Goal: Transaction & Acquisition: Purchase product/service

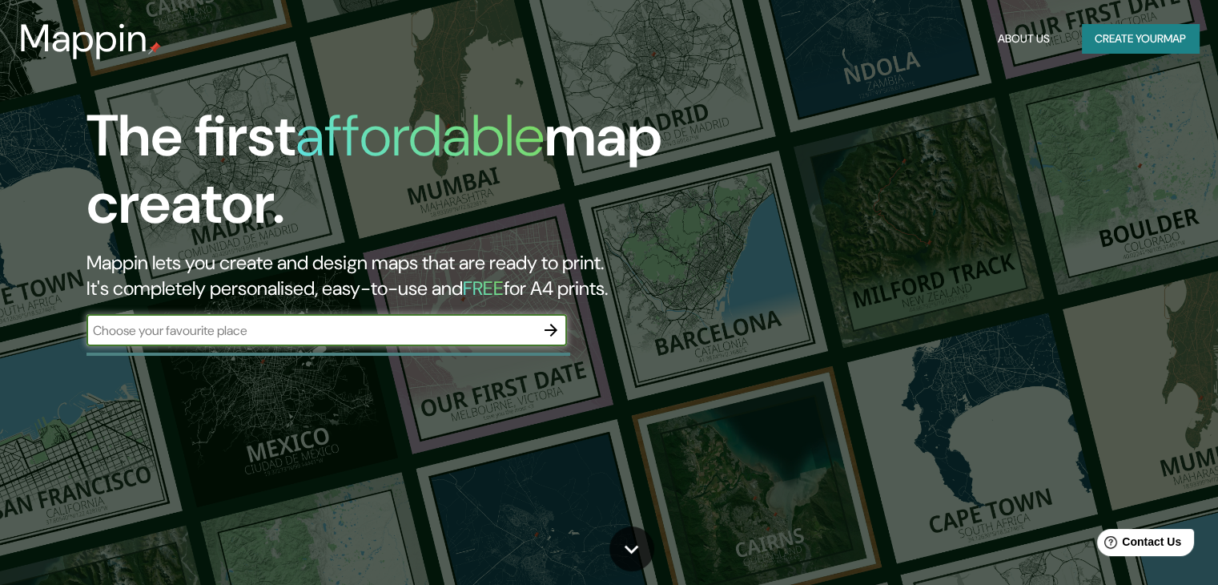
click at [151, 332] on input "text" at bounding box center [310, 330] width 448 height 18
type input "michoacan"
click at [545, 322] on icon "button" at bounding box center [550, 329] width 19 height 19
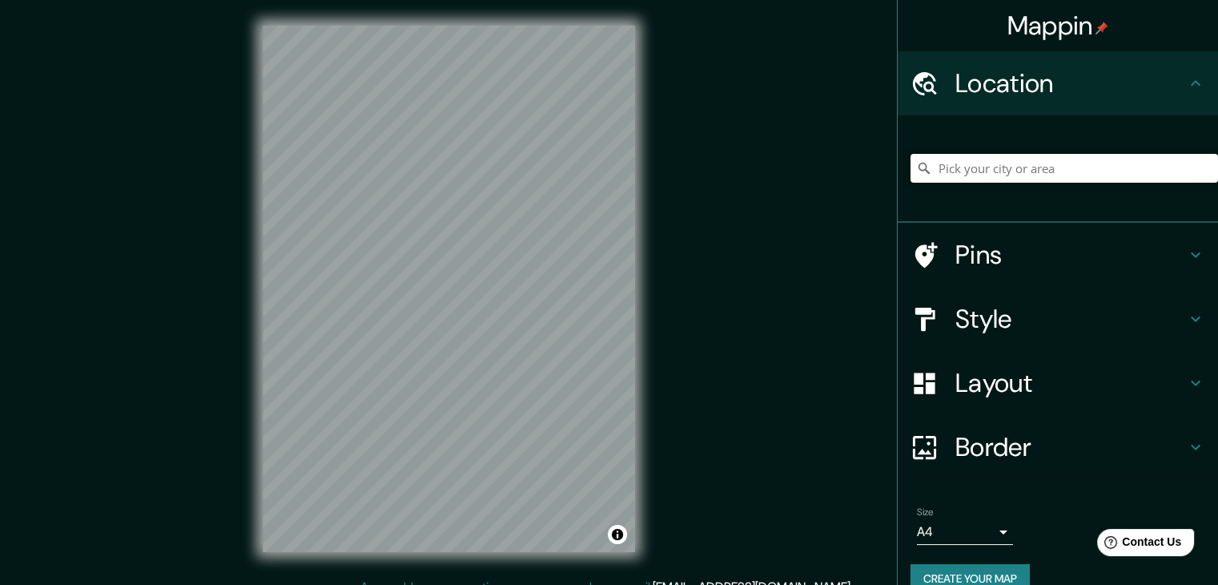
click at [939, 171] on input "Pick your city or area" at bounding box center [1065, 168] width 308 height 29
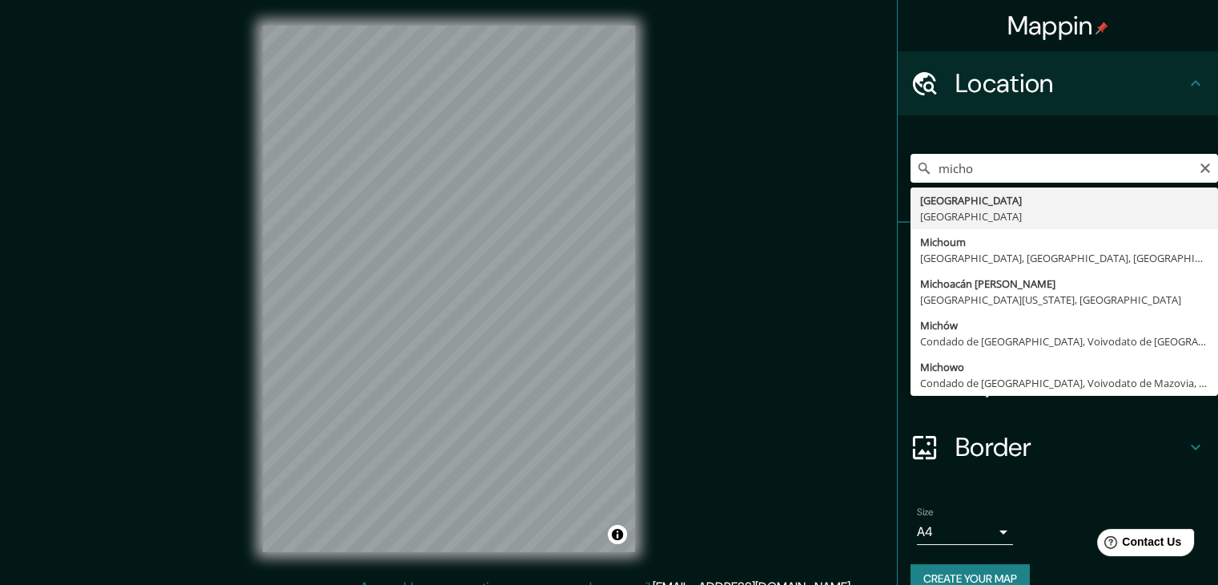
type input "[GEOGRAPHIC_DATA], [GEOGRAPHIC_DATA]"
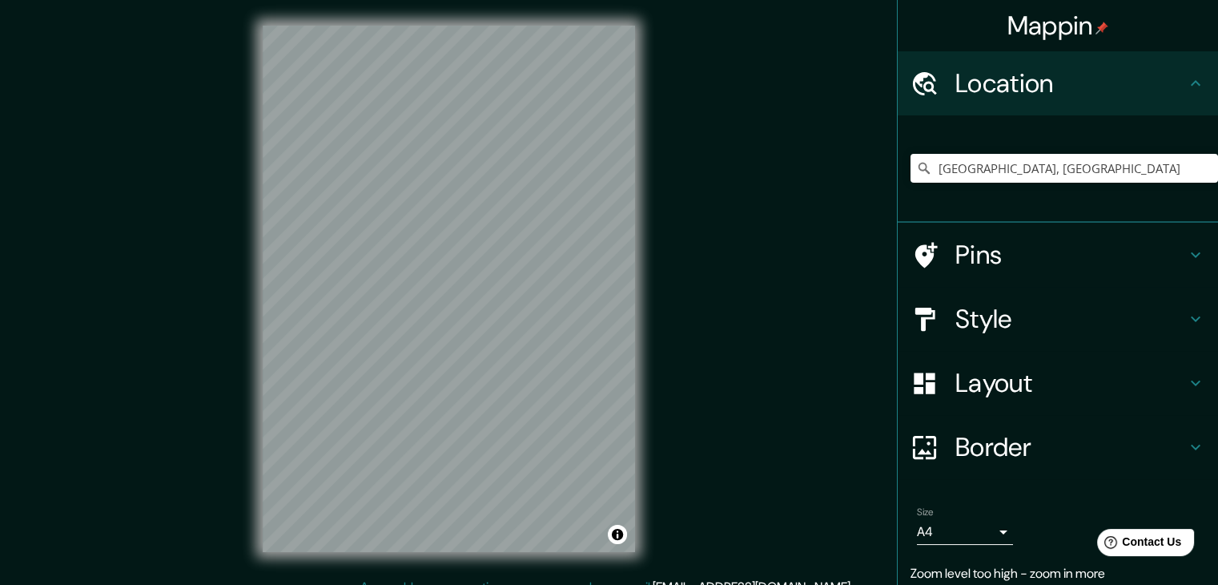
click at [990, 231] on div "Pins" at bounding box center [1058, 255] width 320 height 64
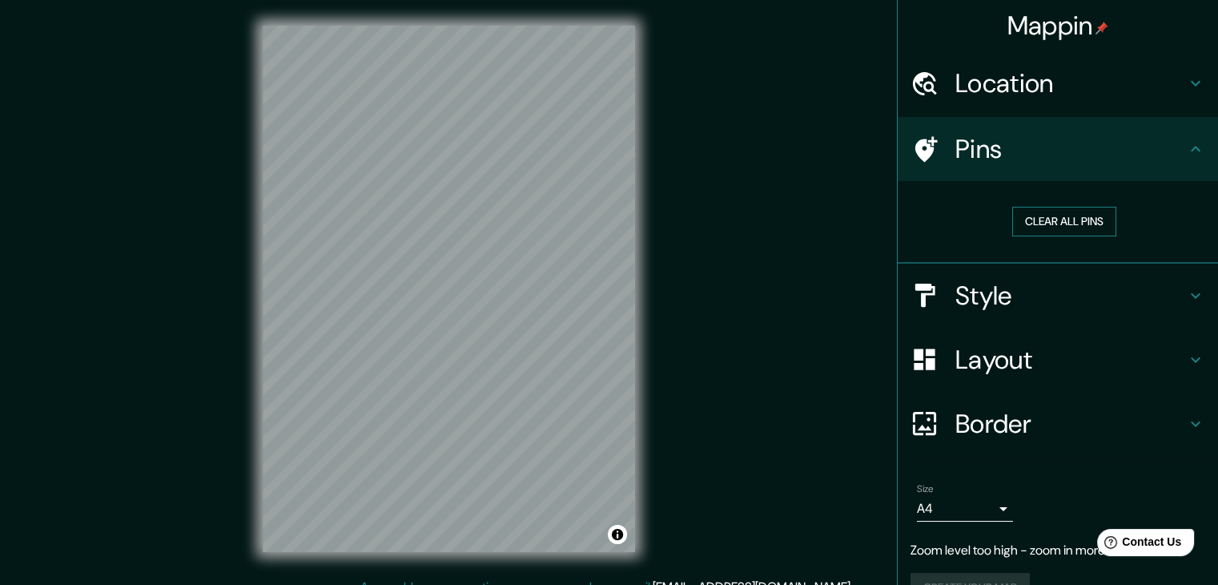
click at [1031, 227] on button "Clear all pins" at bounding box center [1064, 222] width 104 height 30
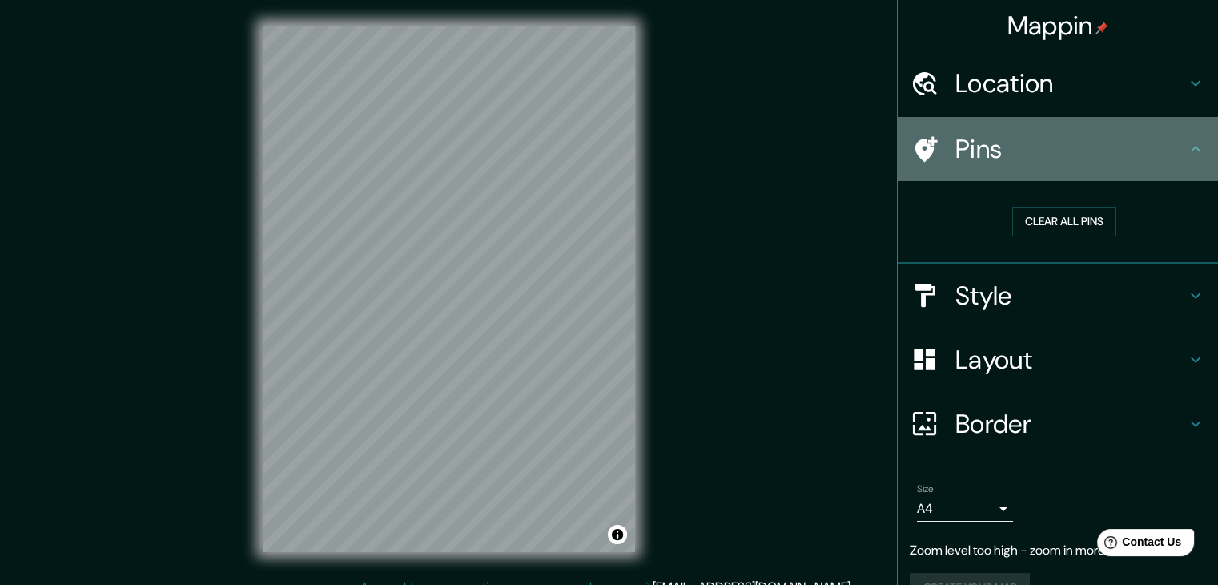
click at [988, 139] on h4 "Pins" at bounding box center [1070, 149] width 231 height 32
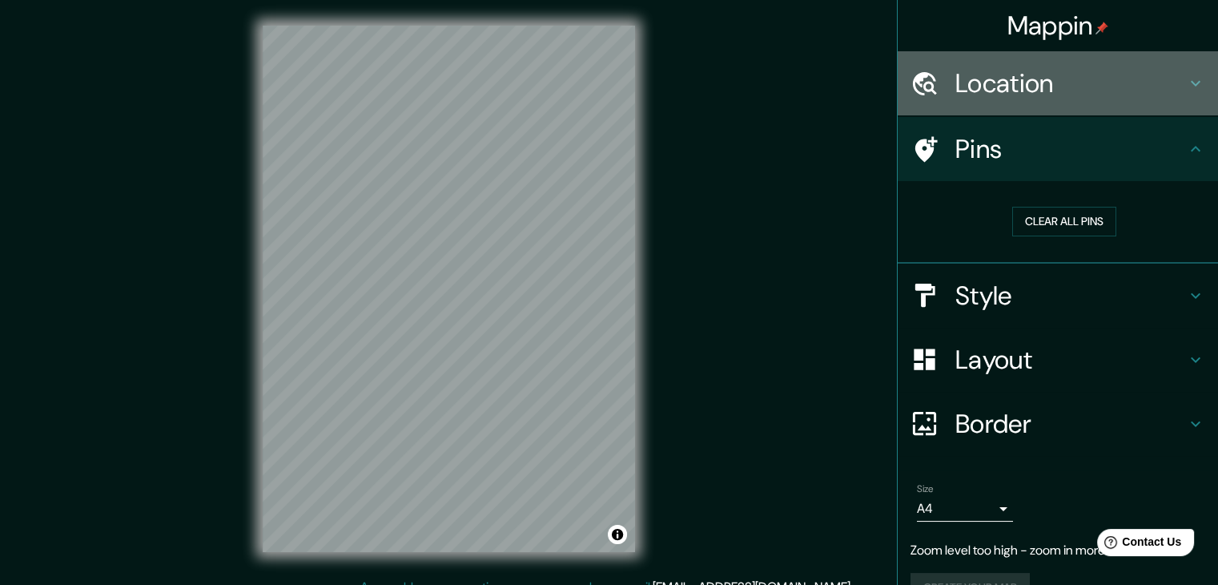
click at [1047, 94] on h4 "Location" at bounding box center [1070, 83] width 231 height 32
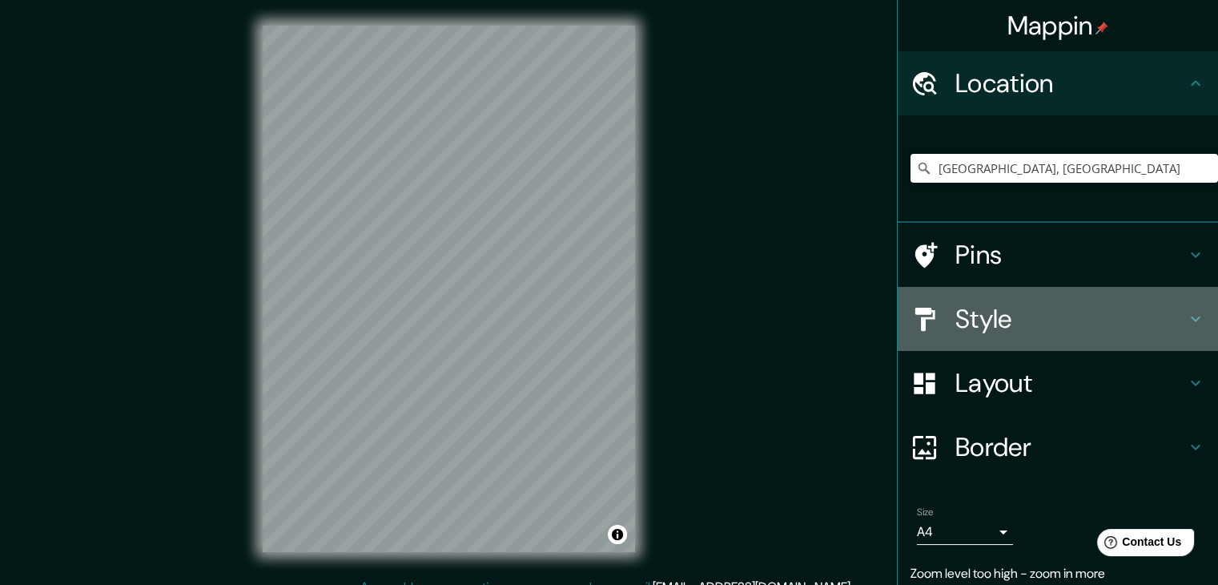
click at [972, 299] on div "Style" at bounding box center [1058, 319] width 320 height 64
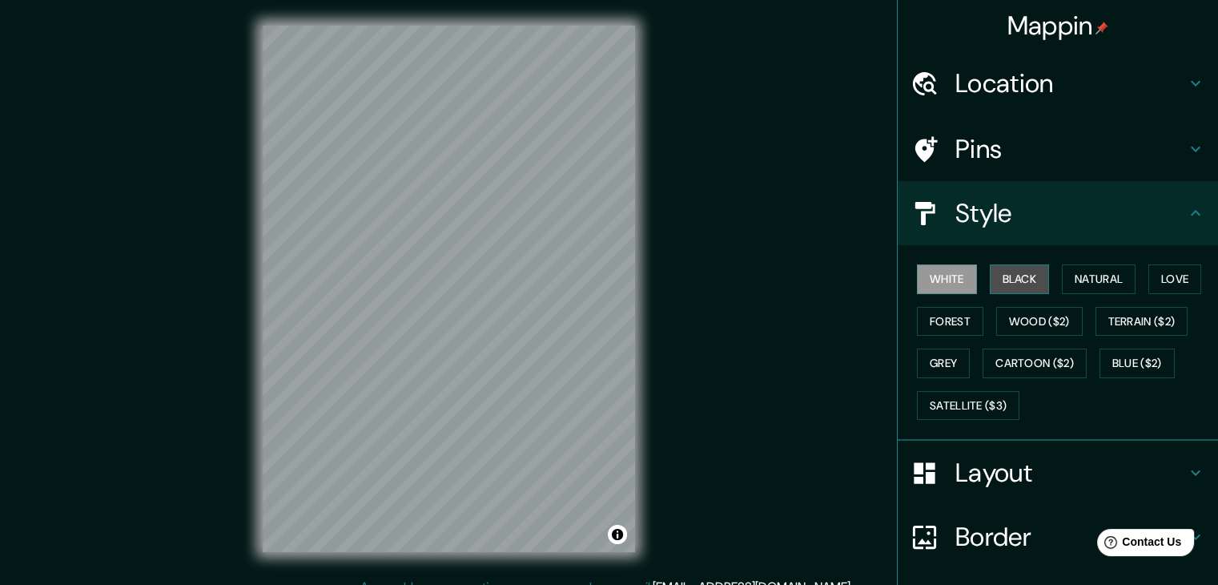
click at [1003, 287] on button "Black" at bounding box center [1020, 279] width 60 height 30
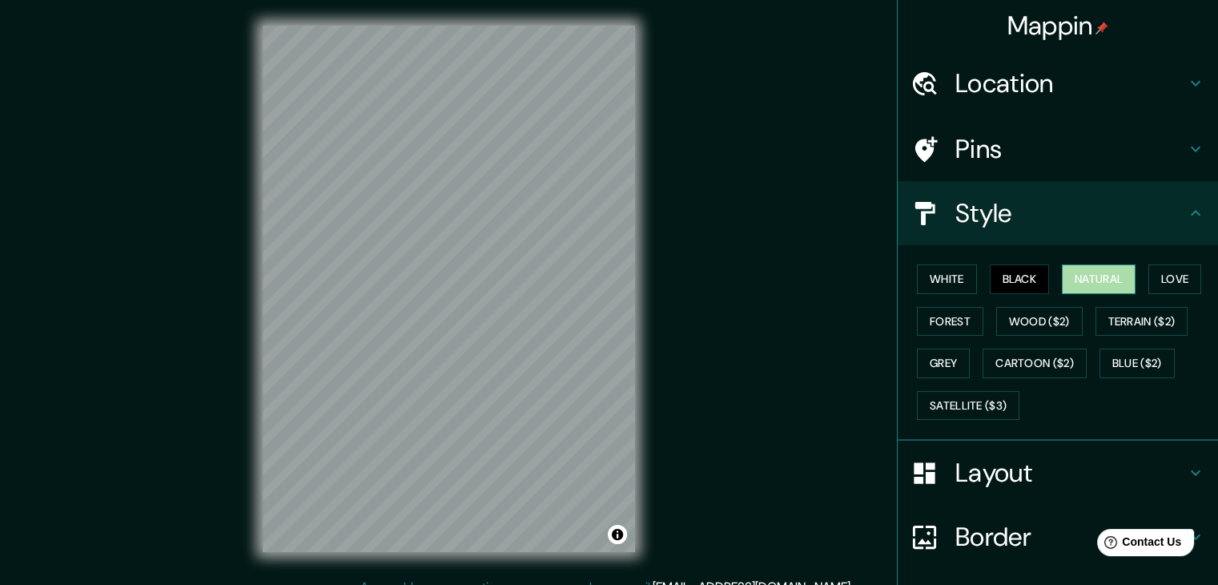
click at [1071, 283] on button "Natural" at bounding box center [1099, 279] width 74 height 30
click at [1156, 276] on button "Love" at bounding box center [1174, 279] width 53 height 30
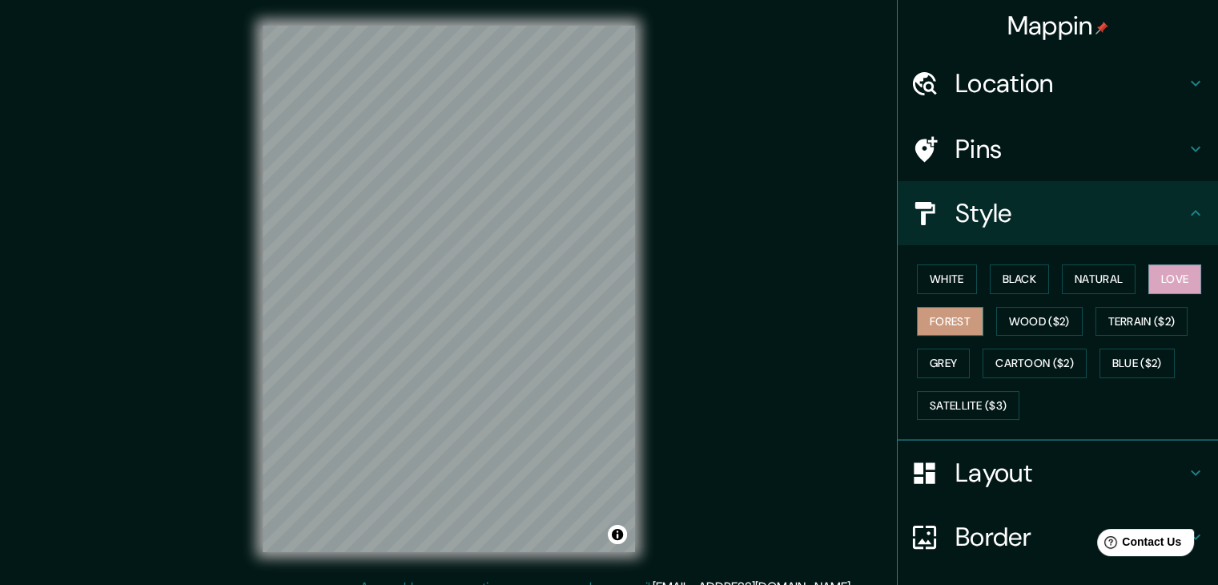
click at [938, 325] on button "Forest" at bounding box center [950, 322] width 66 height 30
click at [1063, 322] on button "Wood ($2)" at bounding box center [1039, 322] width 86 height 30
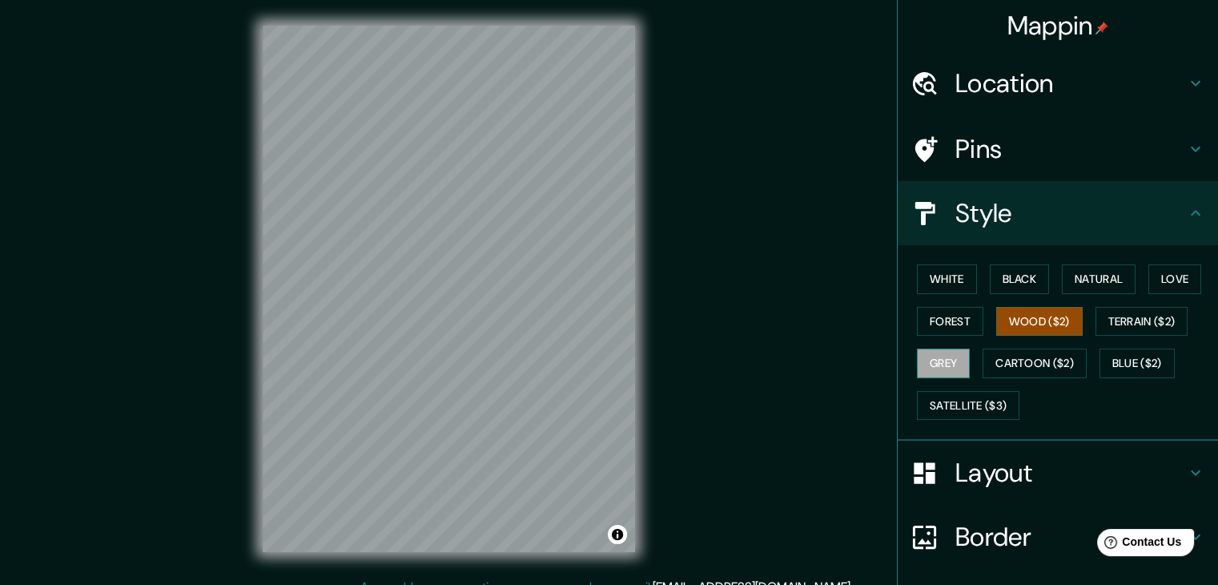
click at [942, 370] on button "Grey" at bounding box center [943, 363] width 53 height 30
click at [1008, 370] on button "Cartoon ($2)" at bounding box center [1035, 363] width 104 height 30
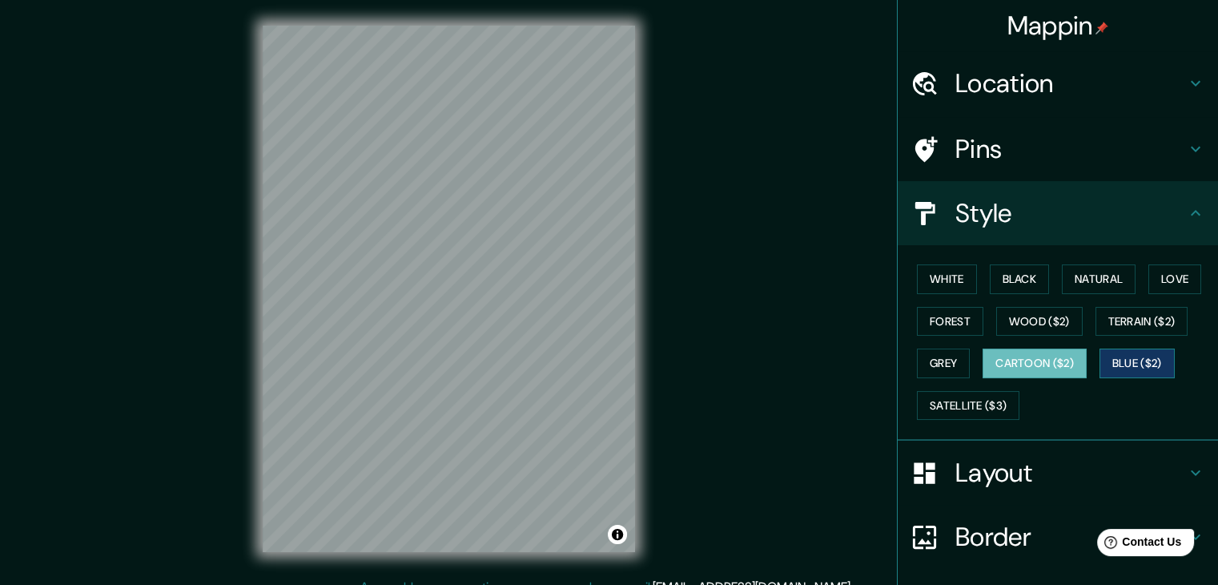
click at [1127, 356] on button "Blue ($2)" at bounding box center [1136, 363] width 75 height 30
click at [1132, 324] on button "Terrain ($2)" at bounding box center [1141, 322] width 93 height 30
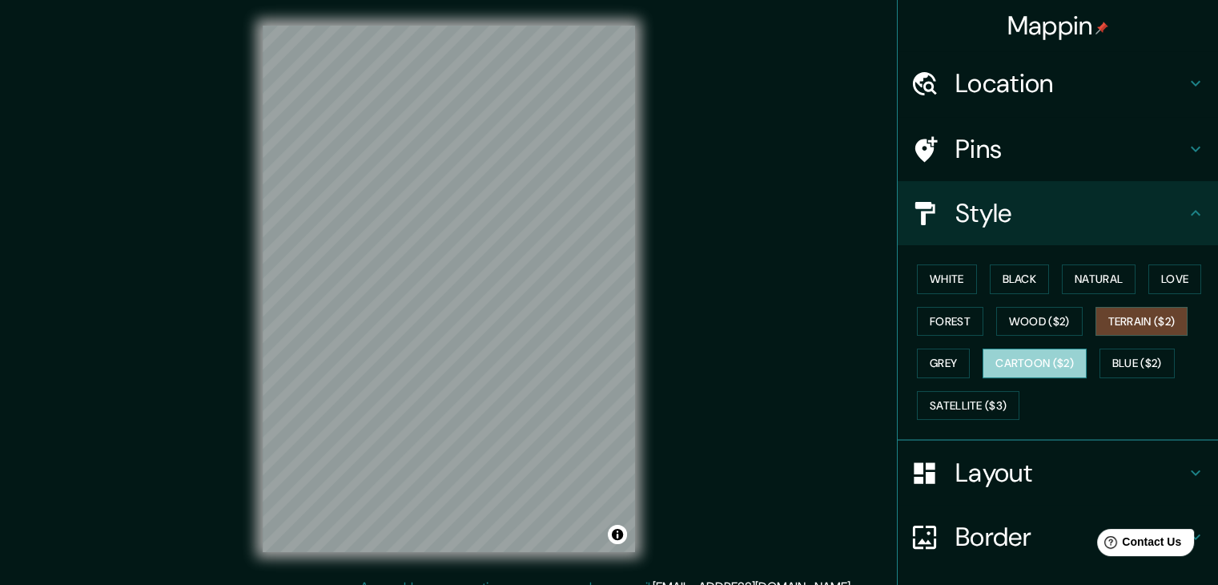
click at [1051, 355] on button "Cartoon ($2)" at bounding box center [1035, 363] width 104 height 30
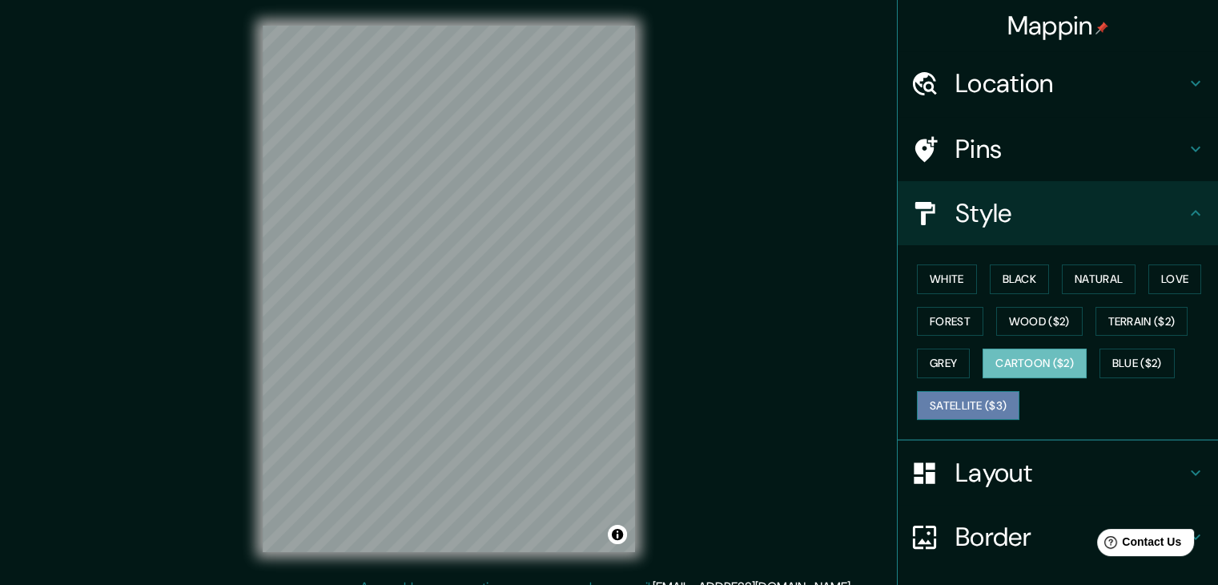
click at [983, 406] on button "Satellite ($3)" at bounding box center [968, 406] width 103 height 30
click at [1006, 372] on button "Cartoon ($2)" at bounding box center [1035, 363] width 104 height 30
click at [923, 344] on div "White Black Natural Love Forest Wood ($2) Terrain ($2) Grey Cartoon ($2) Blue (…" at bounding box center [1065, 342] width 308 height 168
click at [927, 360] on button "Grey" at bounding box center [943, 363] width 53 height 30
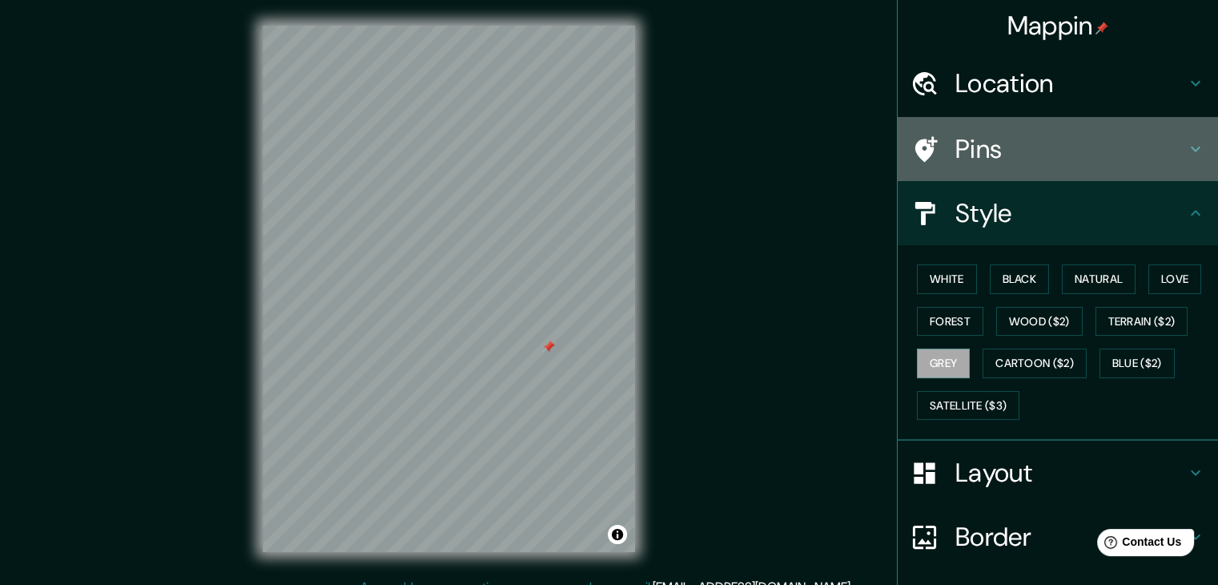
click at [1034, 145] on h4 "Pins" at bounding box center [1070, 149] width 231 height 32
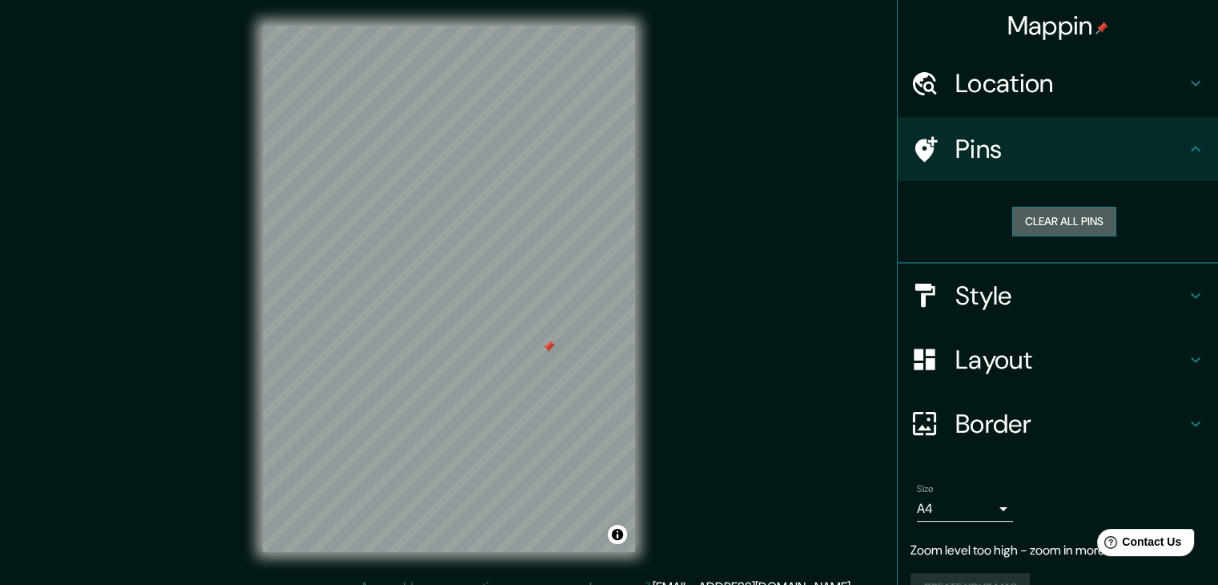
click at [1019, 225] on button "Clear all pins" at bounding box center [1064, 222] width 104 height 30
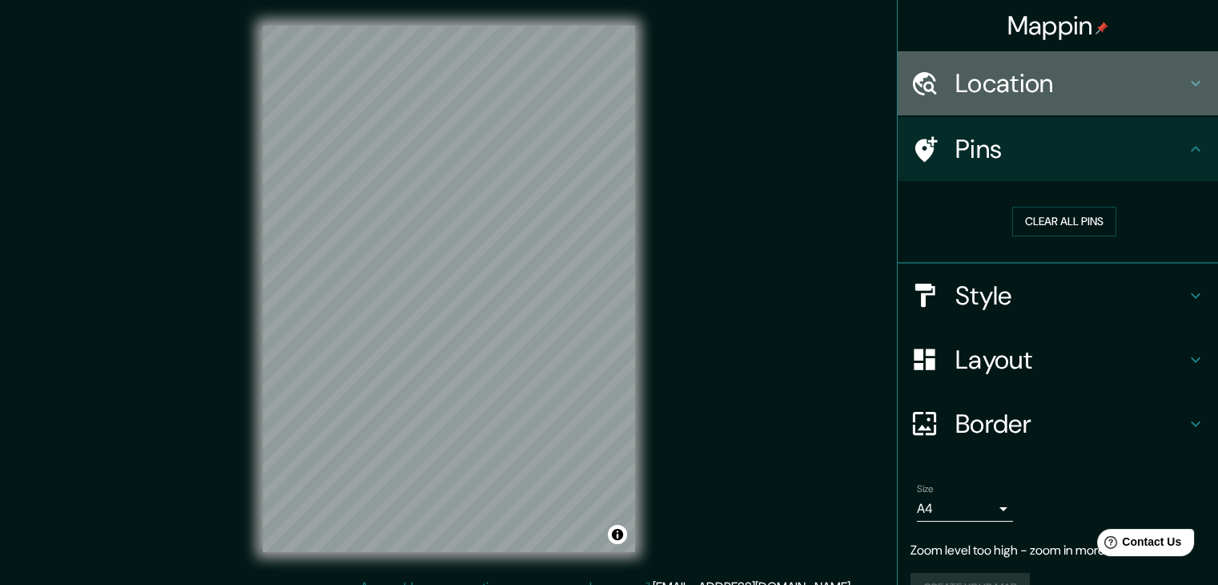
click at [1038, 109] on div "Location" at bounding box center [1058, 83] width 320 height 64
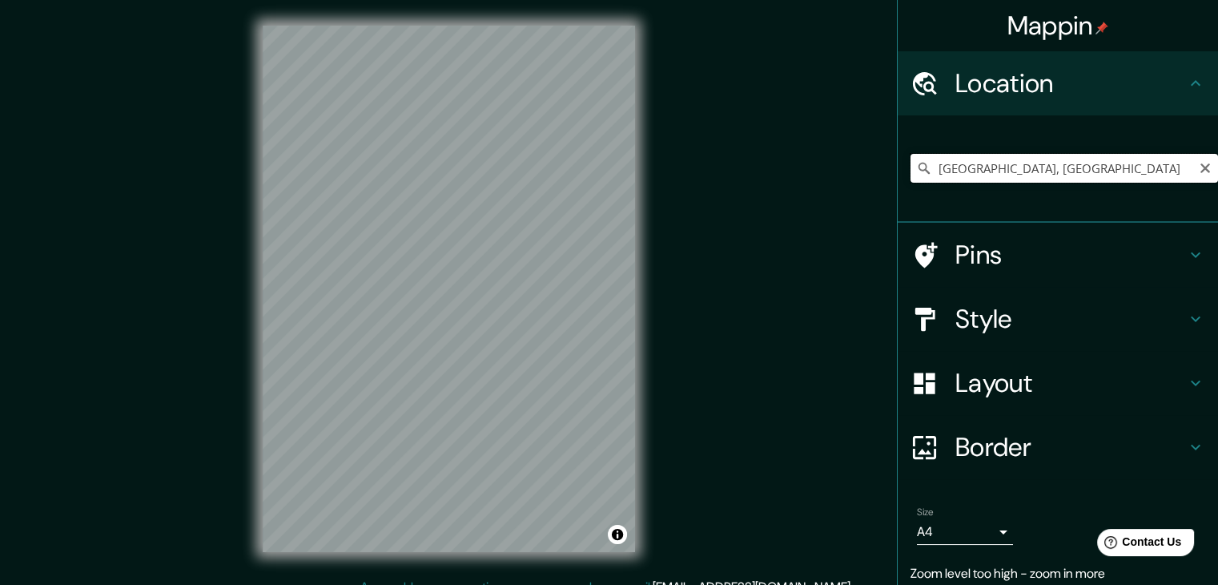
click at [1045, 165] on input "[GEOGRAPHIC_DATA], [GEOGRAPHIC_DATA]" at bounding box center [1065, 168] width 308 height 29
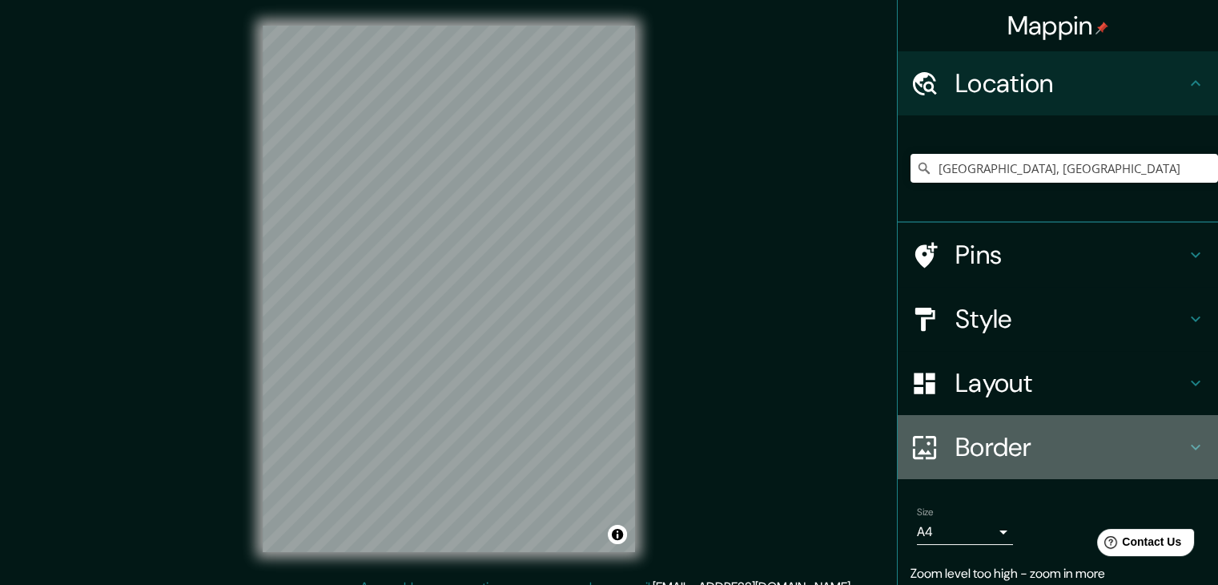
click at [985, 446] on h4 "Border" at bounding box center [1070, 447] width 231 height 32
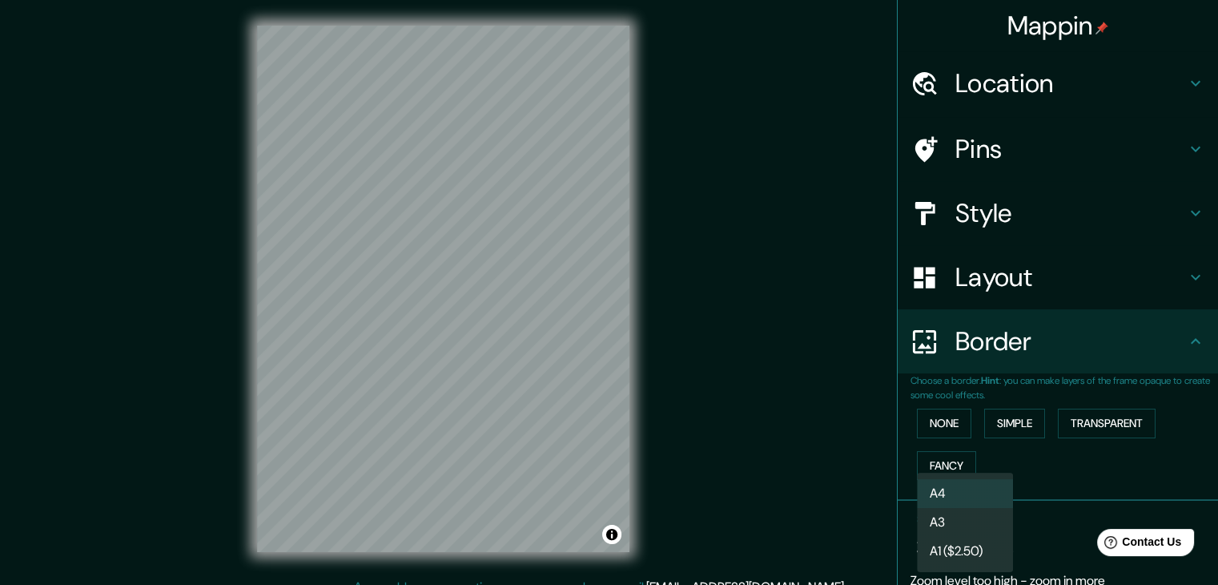
click at [944, 537] on body "Mappin Location [GEOGRAPHIC_DATA], [GEOGRAPHIC_DATA] Pins Style Layout Border C…" at bounding box center [609, 292] width 1218 height 585
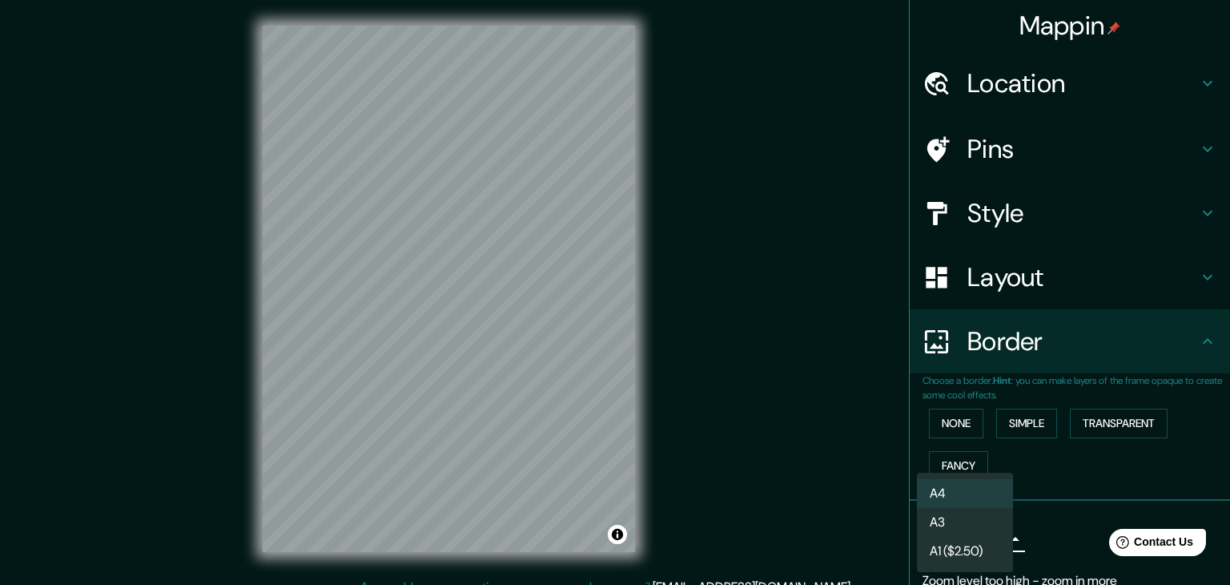
click at [974, 517] on li "A3" at bounding box center [965, 522] width 96 height 29
click at [945, 540] on body "Mappin Location [GEOGRAPHIC_DATA], [GEOGRAPHIC_DATA] Pins Style Layout Border C…" at bounding box center [615, 292] width 1230 height 585
click at [949, 545] on li "A1 ($2.50)" at bounding box center [965, 551] width 96 height 29
click at [948, 538] on body "Mappin Location [GEOGRAPHIC_DATA], [GEOGRAPHIC_DATA] Pins Style Layout Border C…" at bounding box center [615, 292] width 1230 height 585
click at [960, 485] on li "A4" at bounding box center [965, 493] width 96 height 29
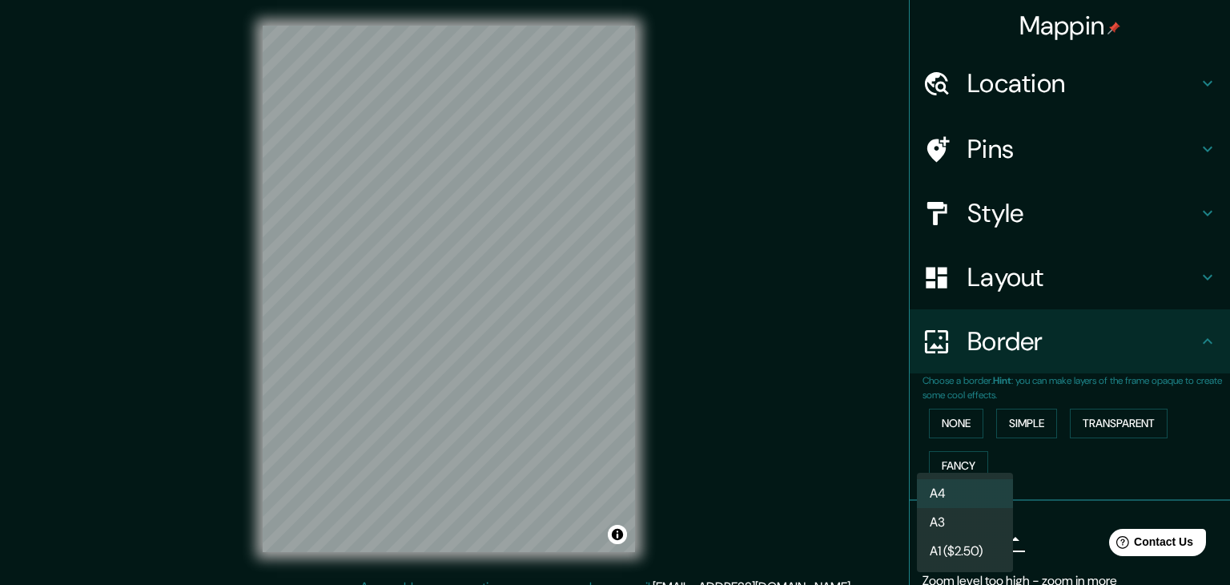
click at [960, 539] on body "Mappin Location [GEOGRAPHIC_DATA], [GEOGRAPHIC_DATA] Pins Style Layout Border C…" at bounding box center [615, 292] width 1230 height 585
click at [967, 517] on li "A3" at bounding box center [965, 522] width 96 height 29
type input "a4"
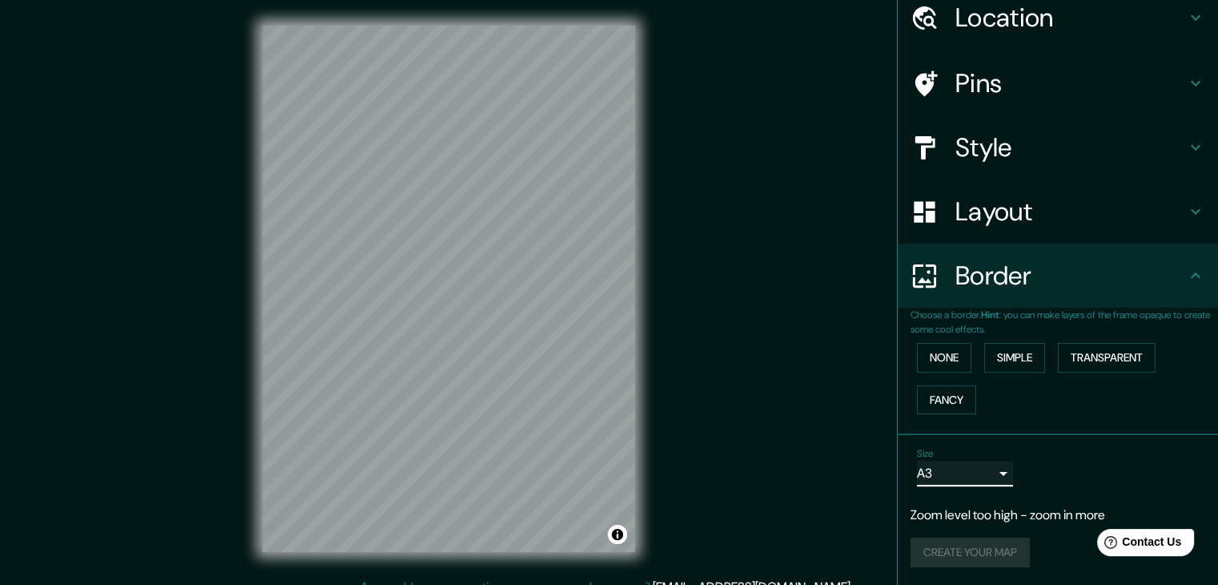
scroll to position [18, 0]
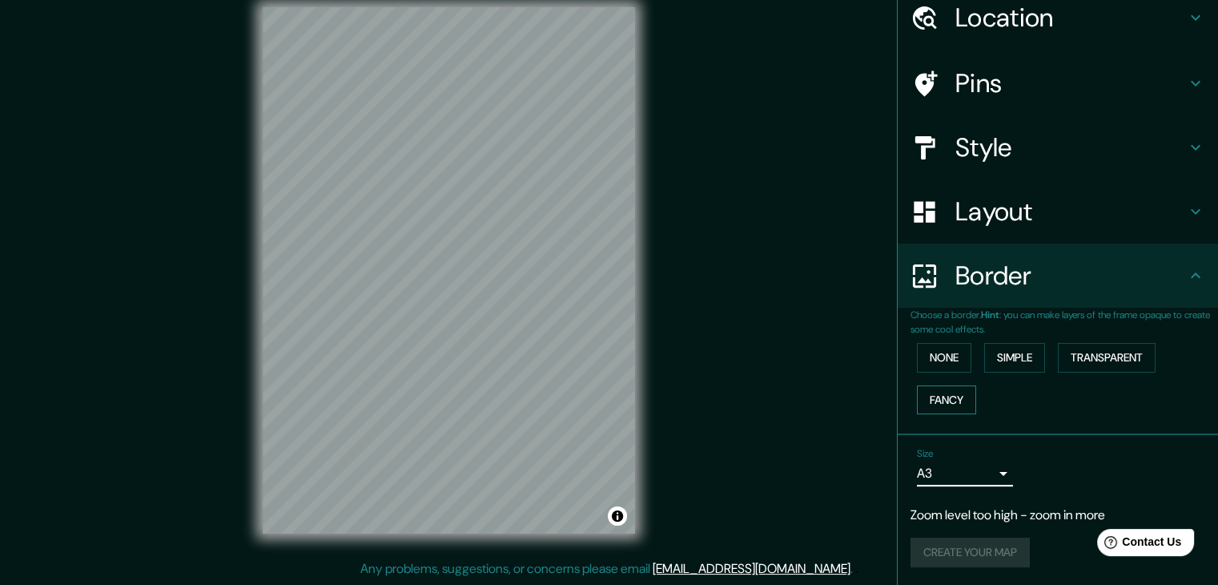
click at [955, 400] on button "Fancy" at bounding box center [946, 400] width 59 height 30
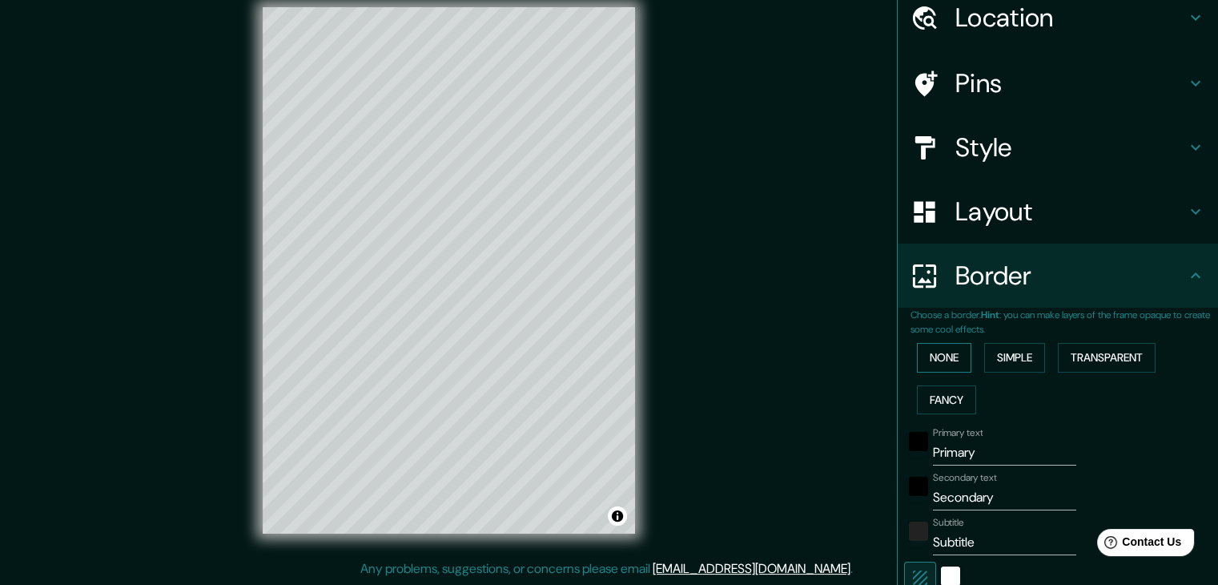
click at [943, 352] on button "None" at bounding box center [944, 358] width 54 height 30
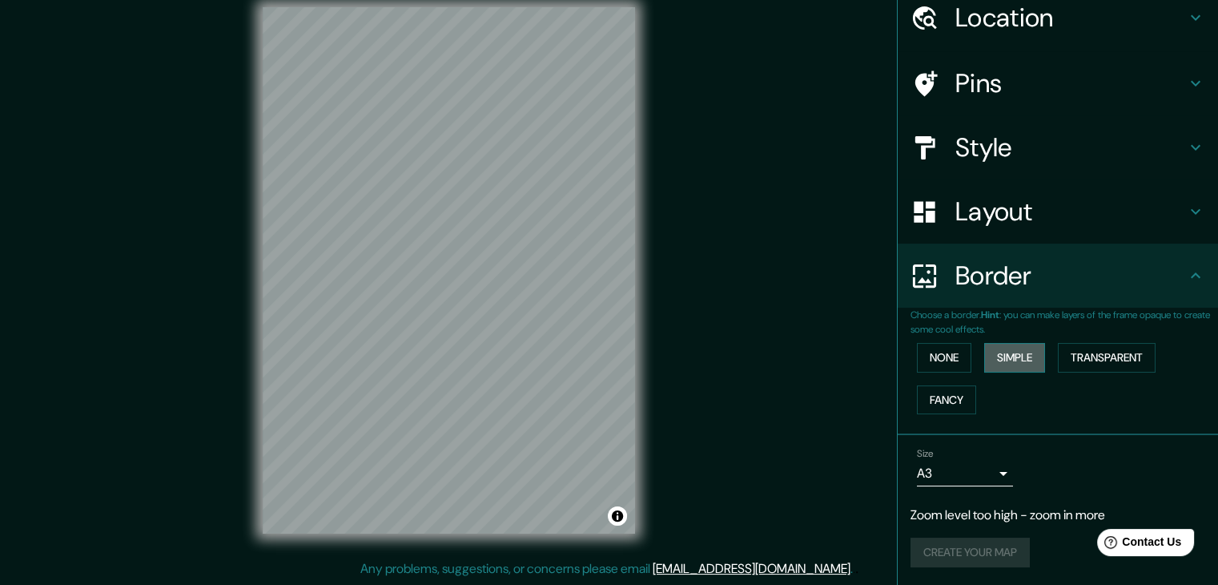
click at [999, 354] on button "Simple" at bounding box center [1014, 358] width 61 height 30
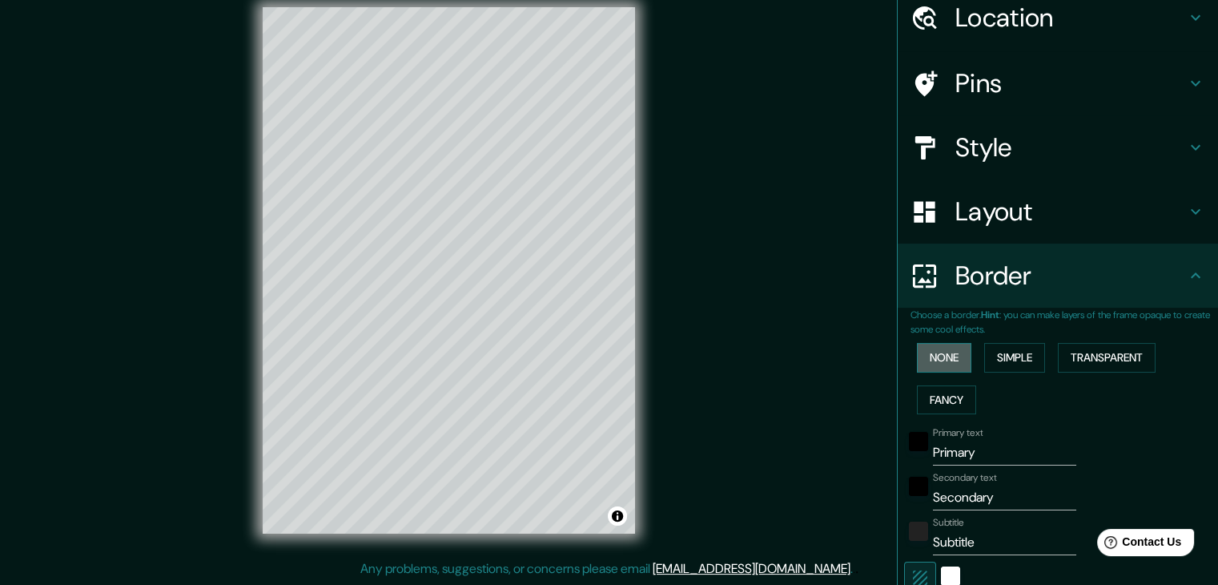
click at [960, 354] on button "None" at bounding box center [944, 358] width 54 height 30
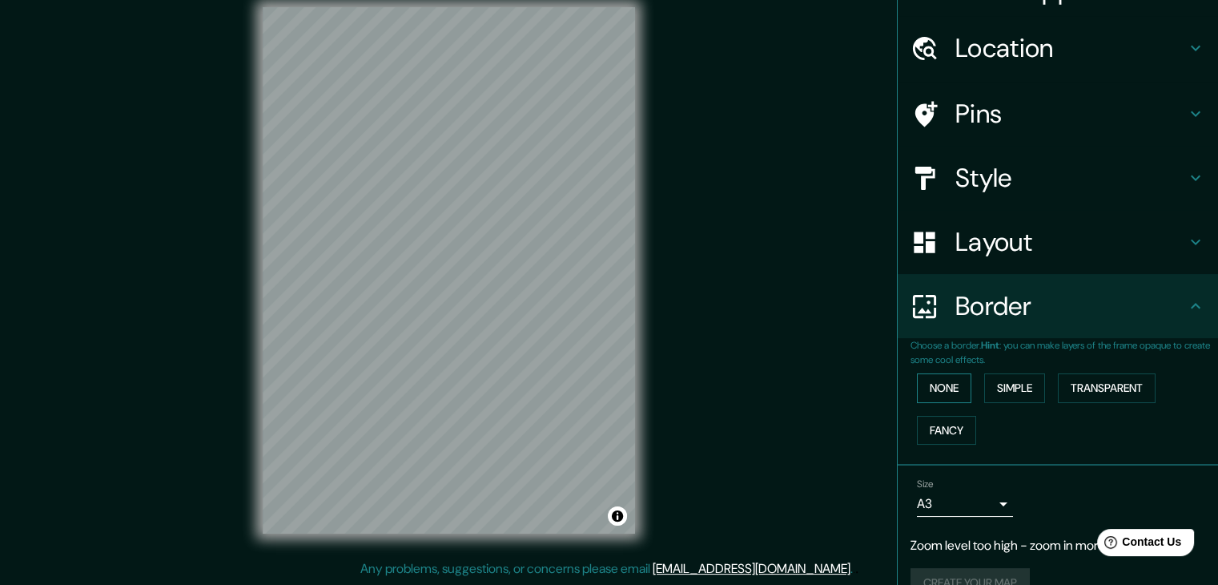
scroll to position [30, 0]
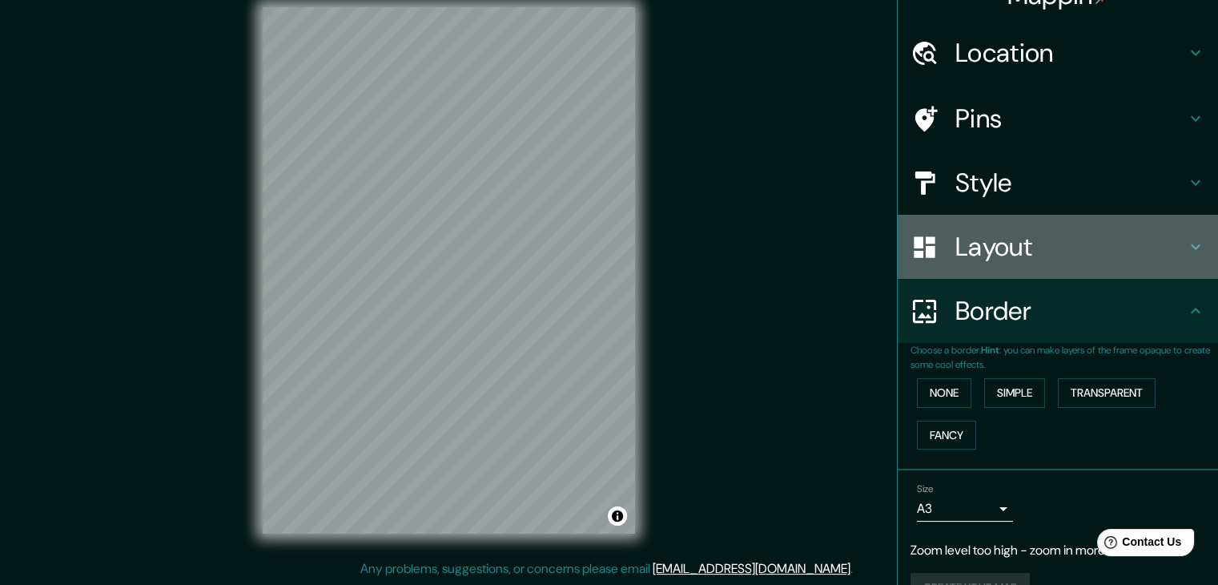
click at [994, 241] on h4 "Layout" at bounding box center [1070, 247] width 231 height 32
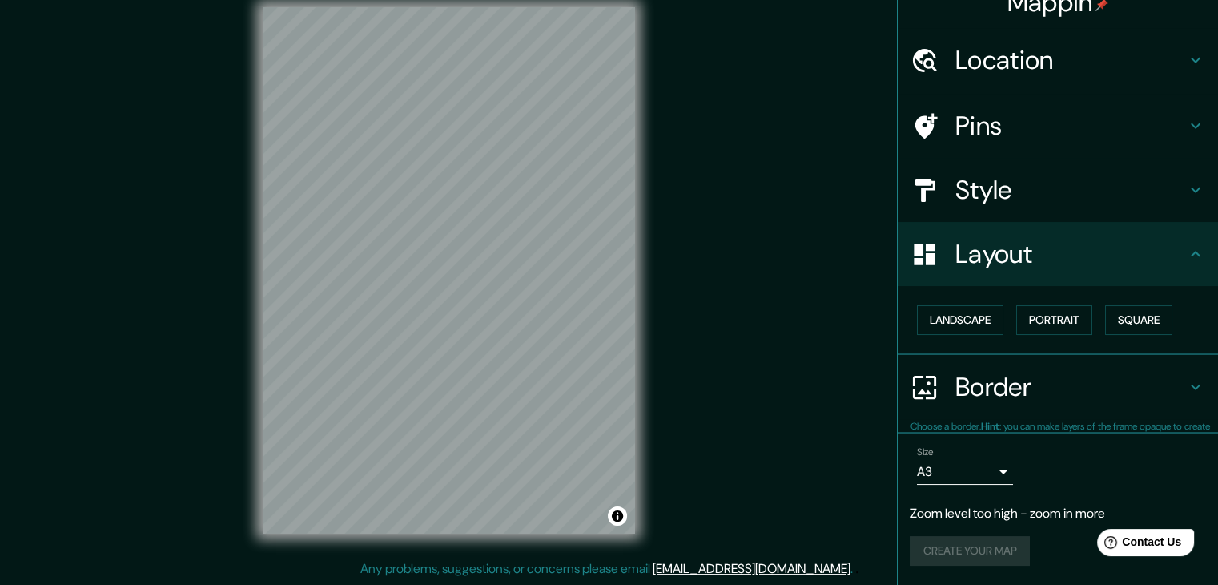
scroll to position [22, 0]
click at [994, 307] on button "Landscape" at bounding box center [960, 321] width 86 height 30
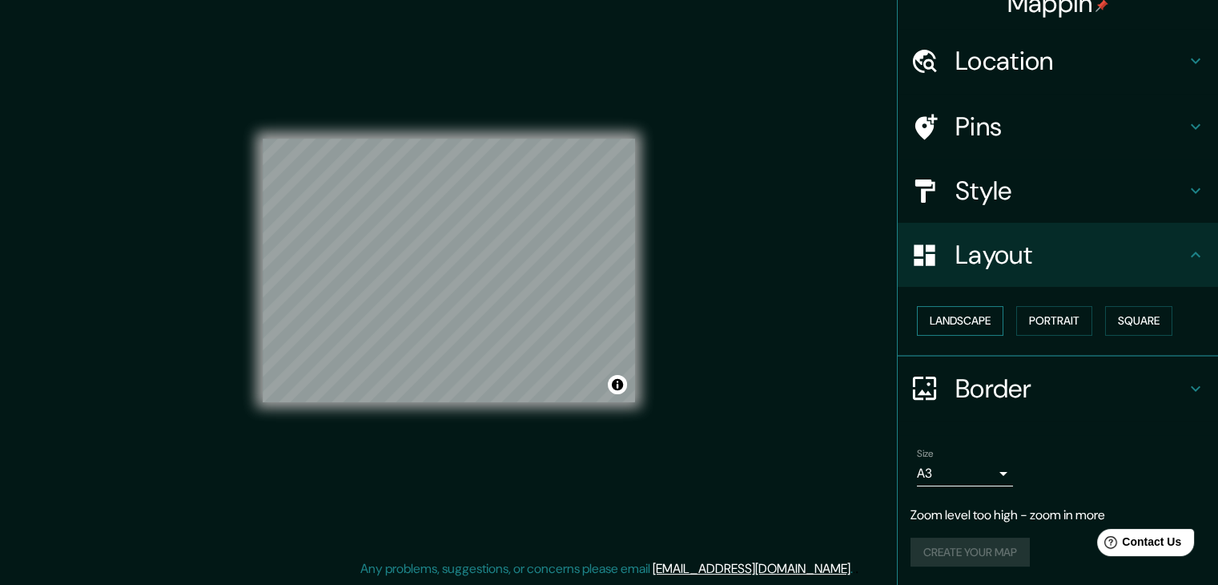
click at [994, 307] on button "Landscape" at bounding box center [960, 321] width 86 height 30
click at [1035, 324] on button "Portrait" at bounding box center [1054, 321] width 76 height 30
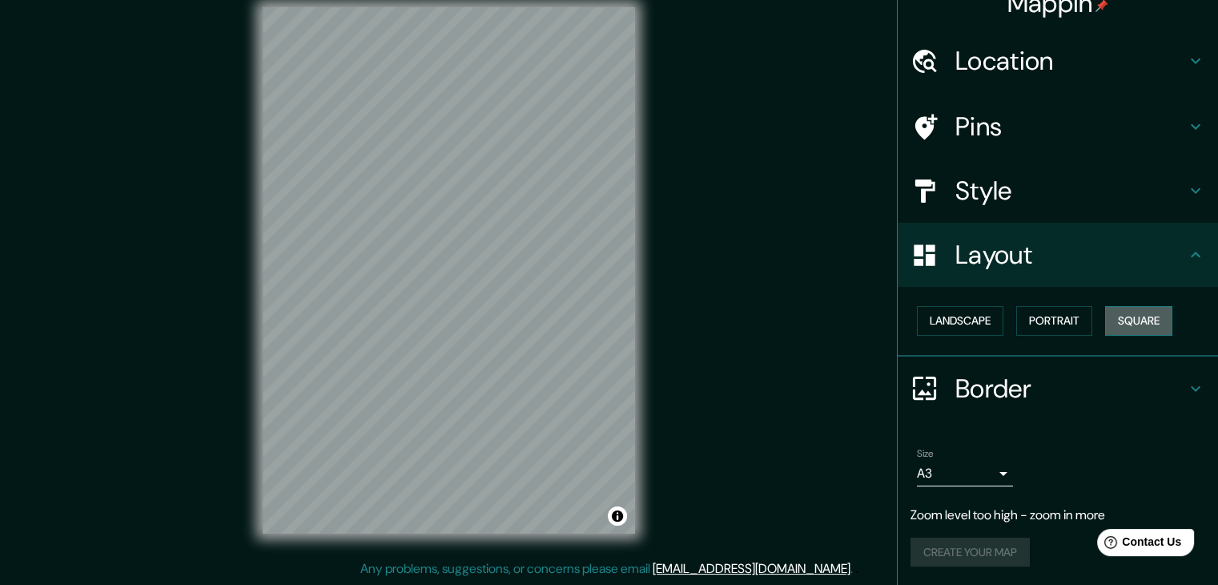
click at [1128, 320] on button "Square" at bounding box center [1138, 321] width 67 height 30
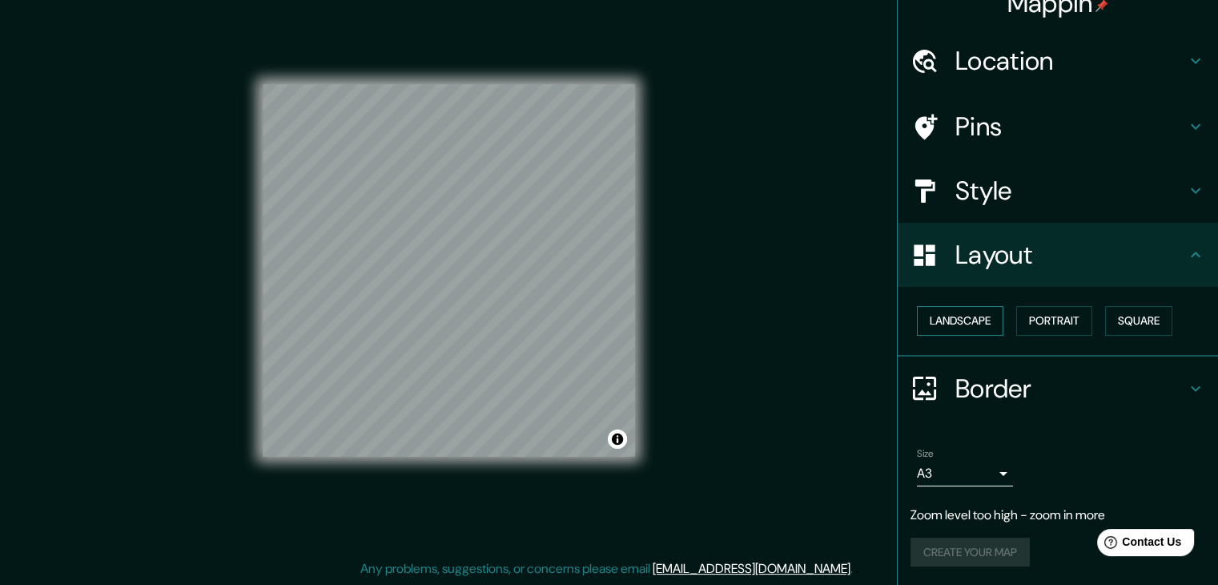
click at [964, 330] on button "Landscape" at bounding box center [960, 321] width 86 height 30
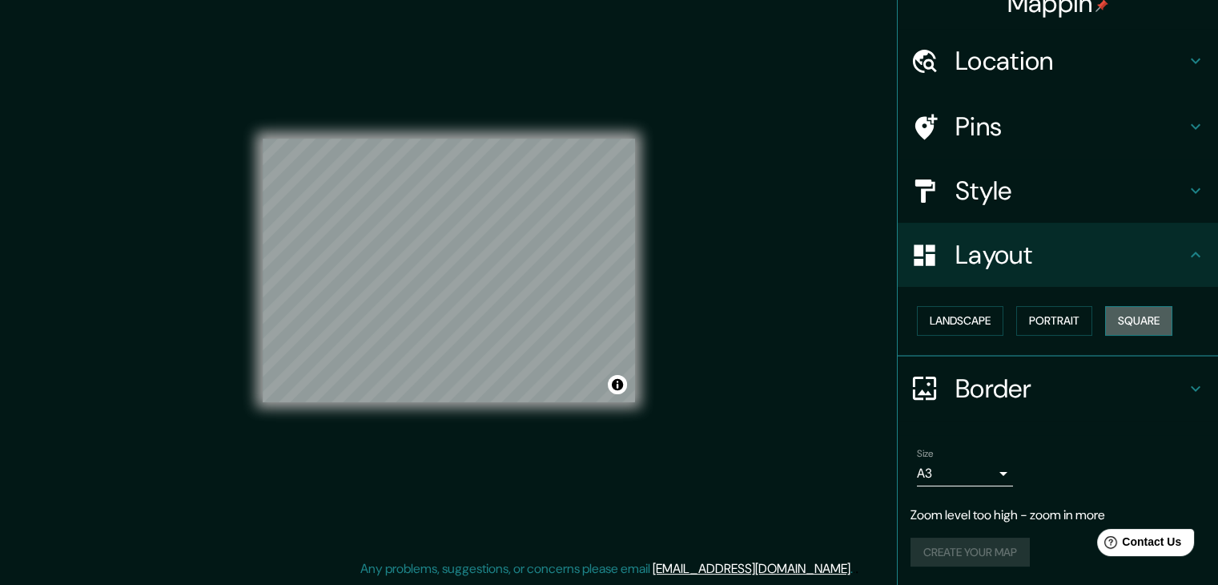
click at [1122, 308] on button "Square" at bounding box center [1138, 321] width 67 height 30
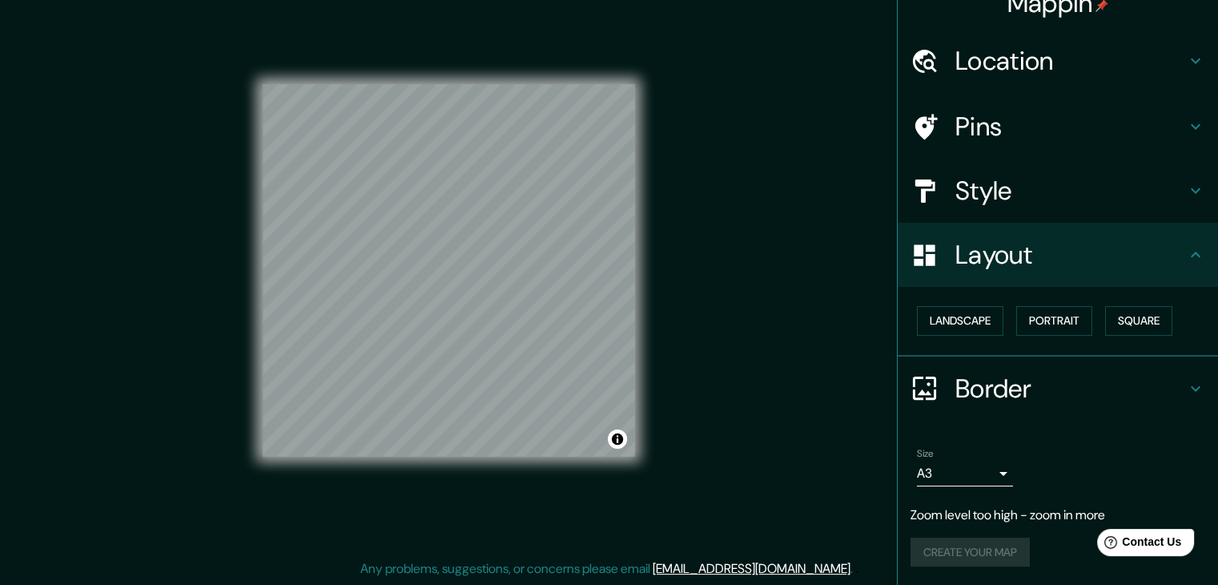
scroll to position [0, 0]
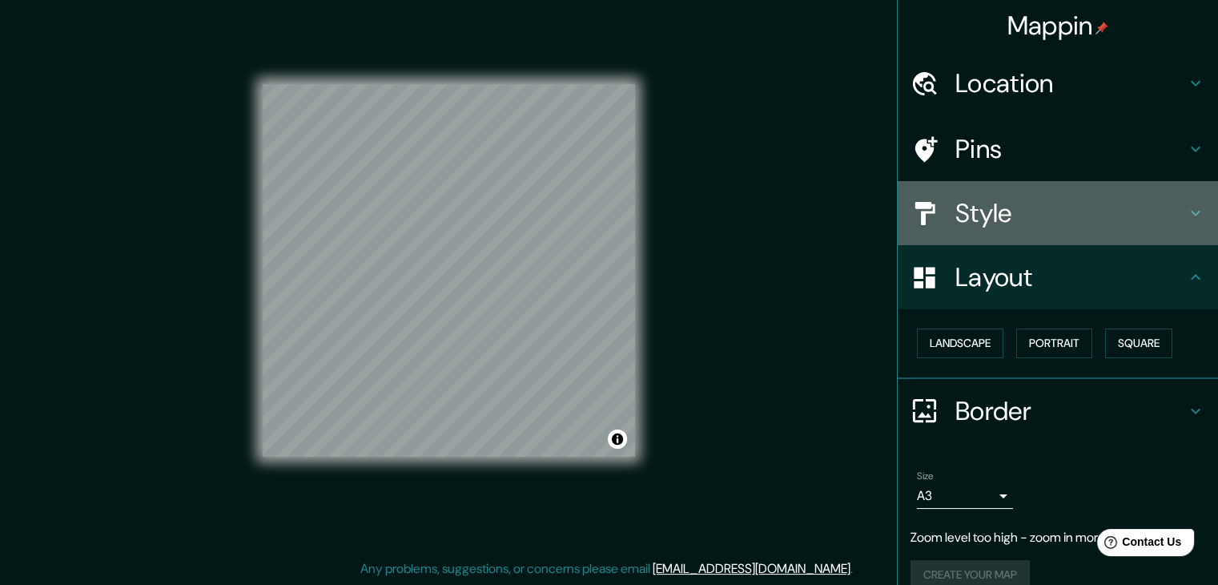
click at [1118, 195] on div "Style" at bounding box center [1058, 213] width 320 height 64
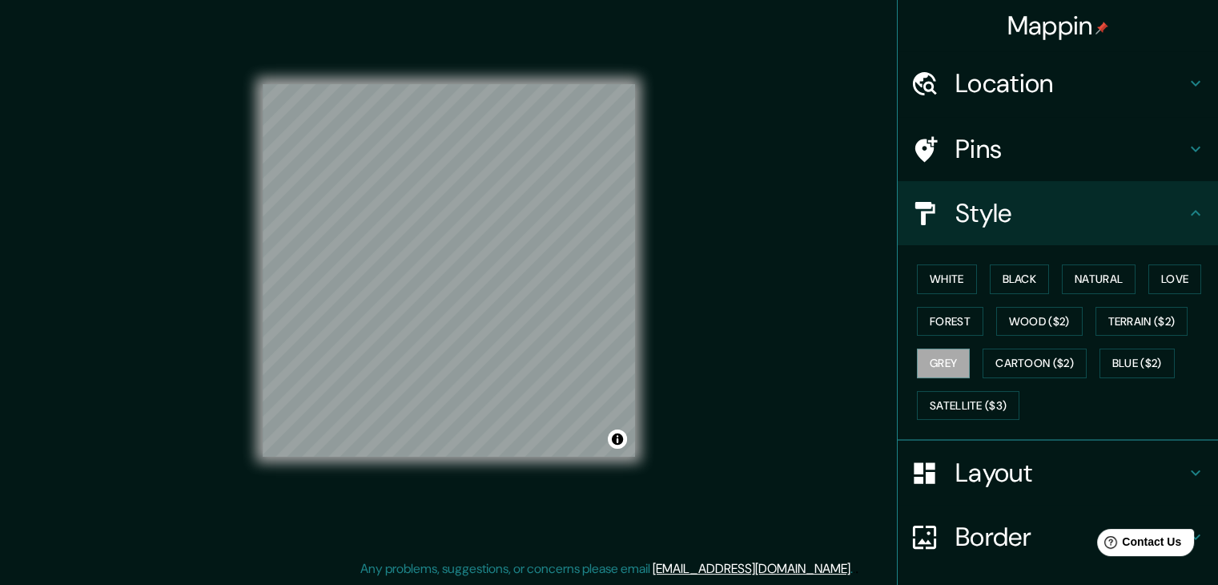
click at [1120, 159] on h4 "Pins" at bounding box center [1070, 149] width 231 height 32
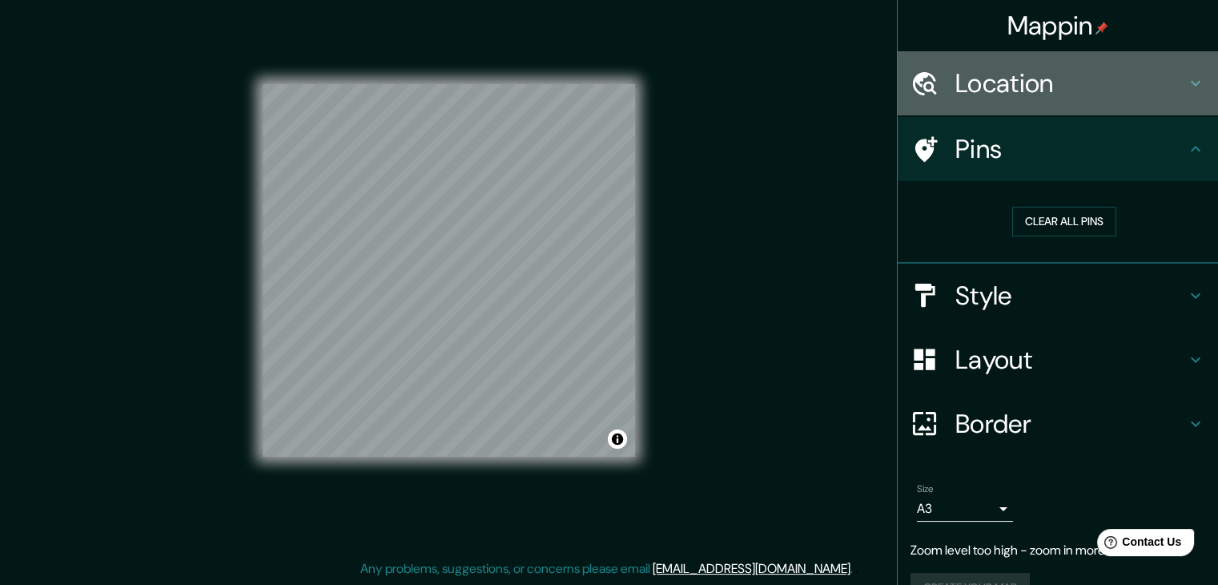
click at [1096, 100] on div "Location" at bounding box center [1058, 83] width 320 height 64
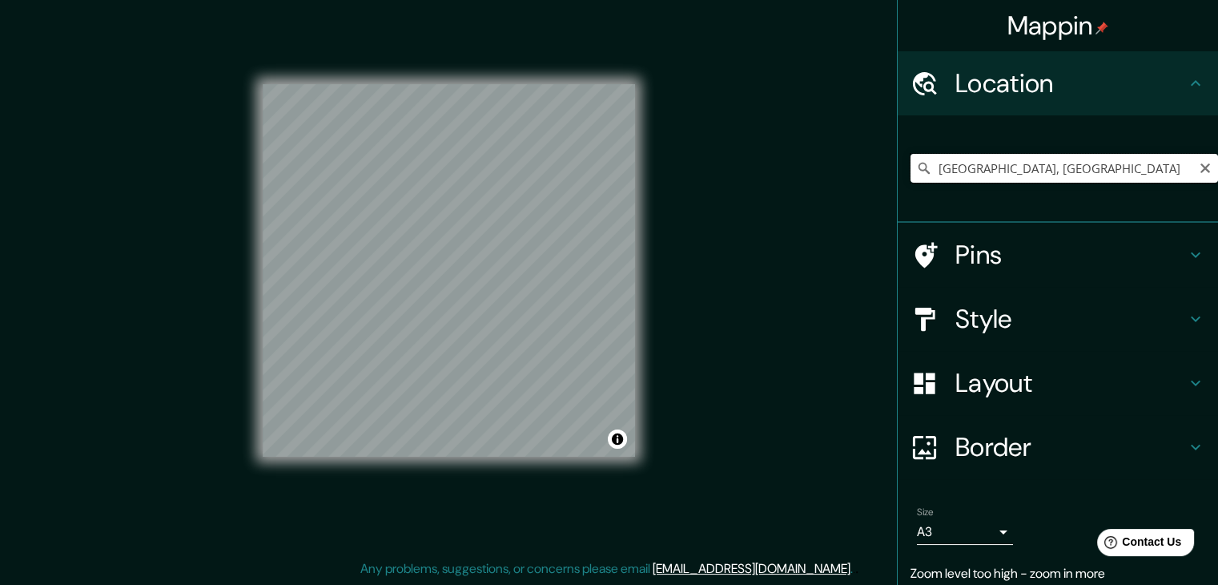
click at [1088, 172] on input "[GEOGRAPHIC_DATA], [GEOGRAPHIC_DATA]" at bounding box center [1065, 168] width 308 height 29
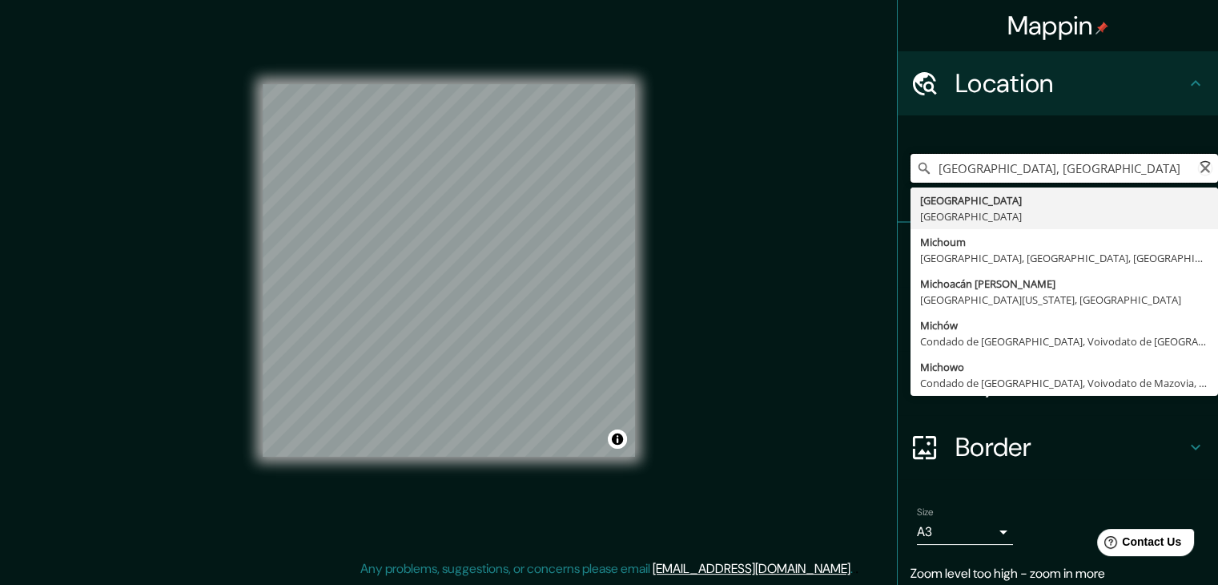
type input "[GEOGRAPHIC_DATA], [GEOGRAPHIC_DATA]"
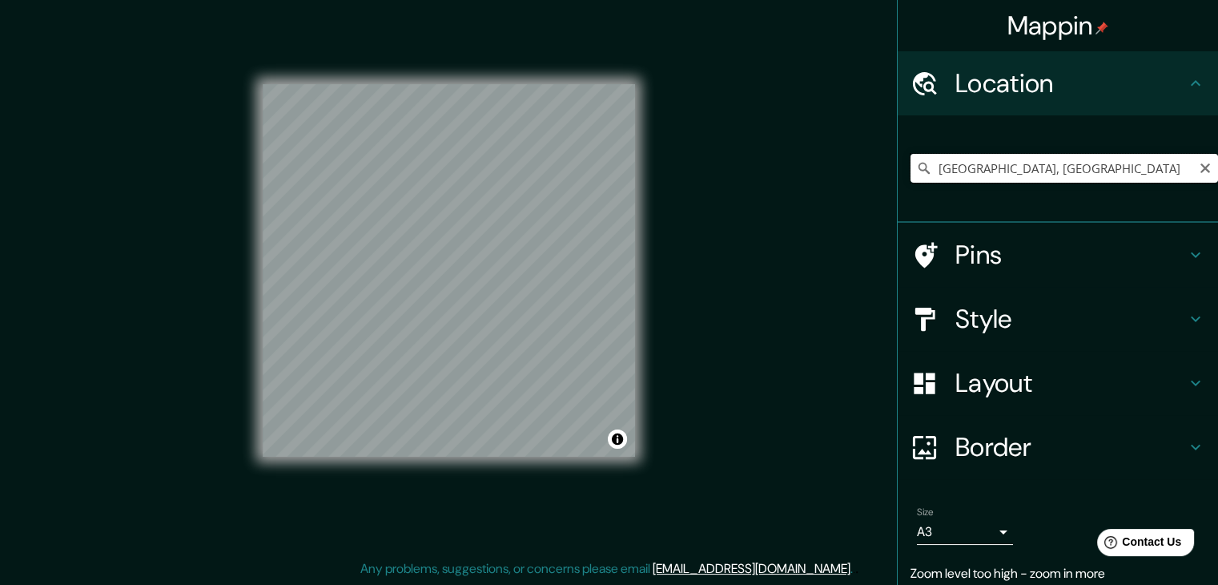
click at [1075, 175] on input "[GEOGRAPHIC_DATA], [GEOGRAPHIC_DATA]" at bounding box center [1065, 168] width 308 height 29
click at [1199, 168] on icon "Clear" at bounding box center [1205, 168] width 13 height 13
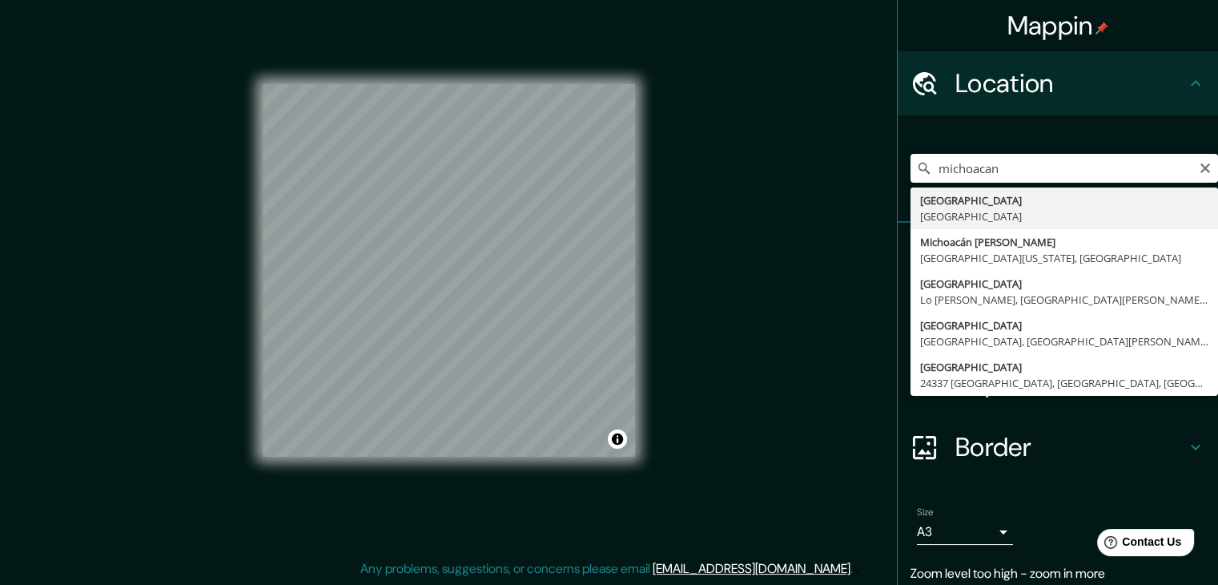
type input "[GEOGRAPHIC_DATA], [GEOGRAPHIC_DATA]"
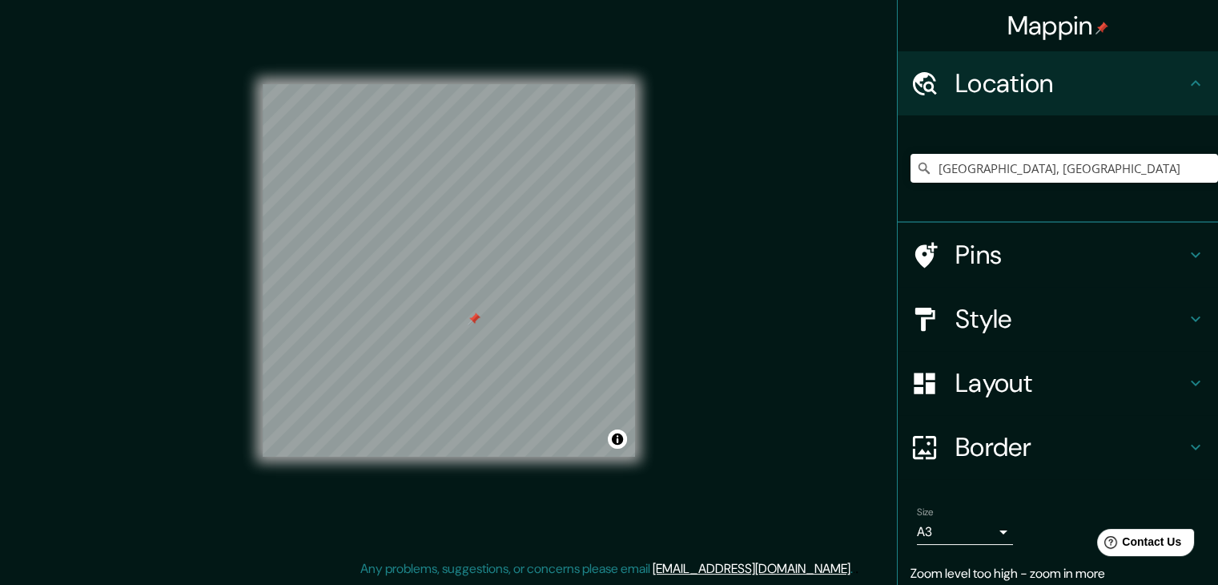
scroll to position [59, 0]
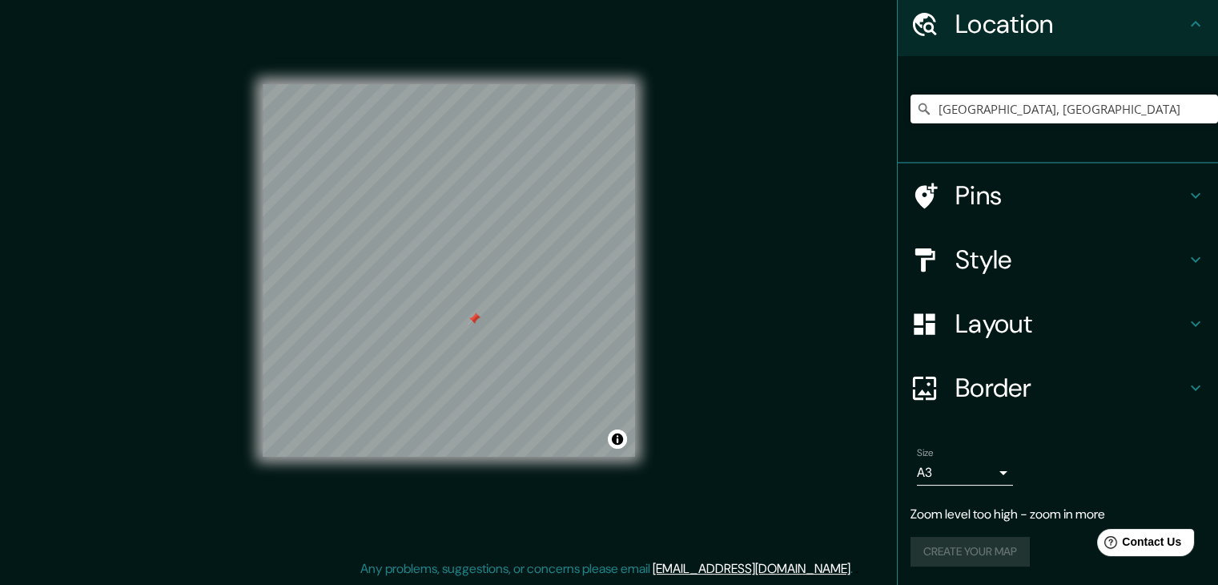
click at [956, 558] on div "Create your map" at bounding box center [1058, 552] width 295 height 30
click at [966, 520] on p "Zoom level too high - zoom in more" at bounding box center [1058, 513] width 295 height 19
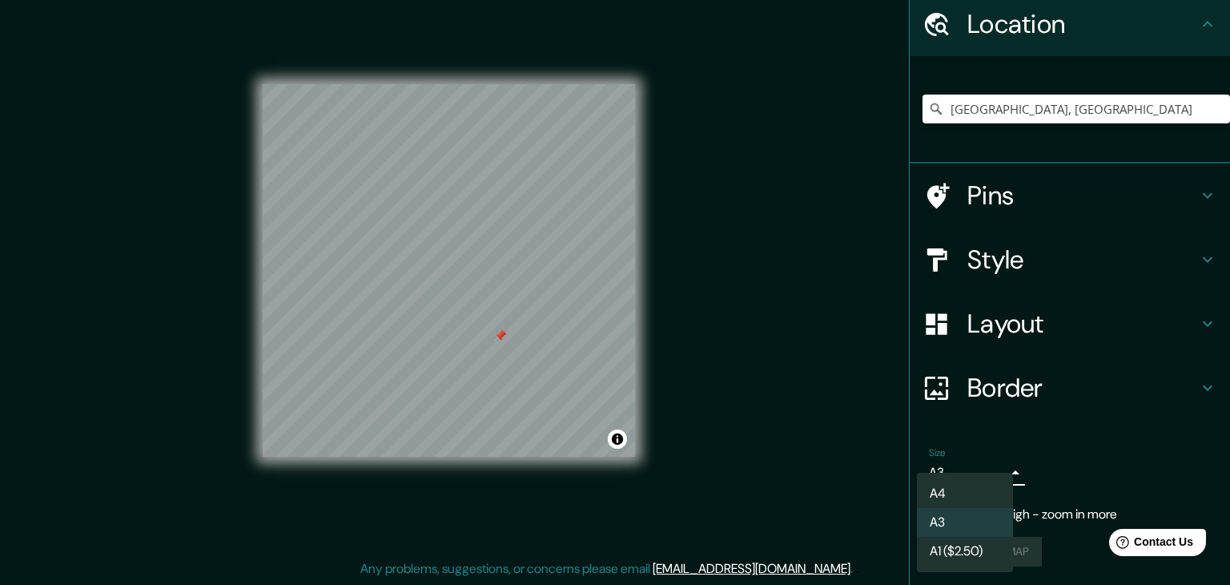
click at [991, 480] on body "Mappin Location [GEOGRAPHIC_DATA], [GEOGRAPHIC_DATA] Pins Style Layout Border C…" at bounding box center [615, 274] width 1230 height 585
click at [979, 491] on li "A4" at bounding box center [965, 493] width 96 height 29
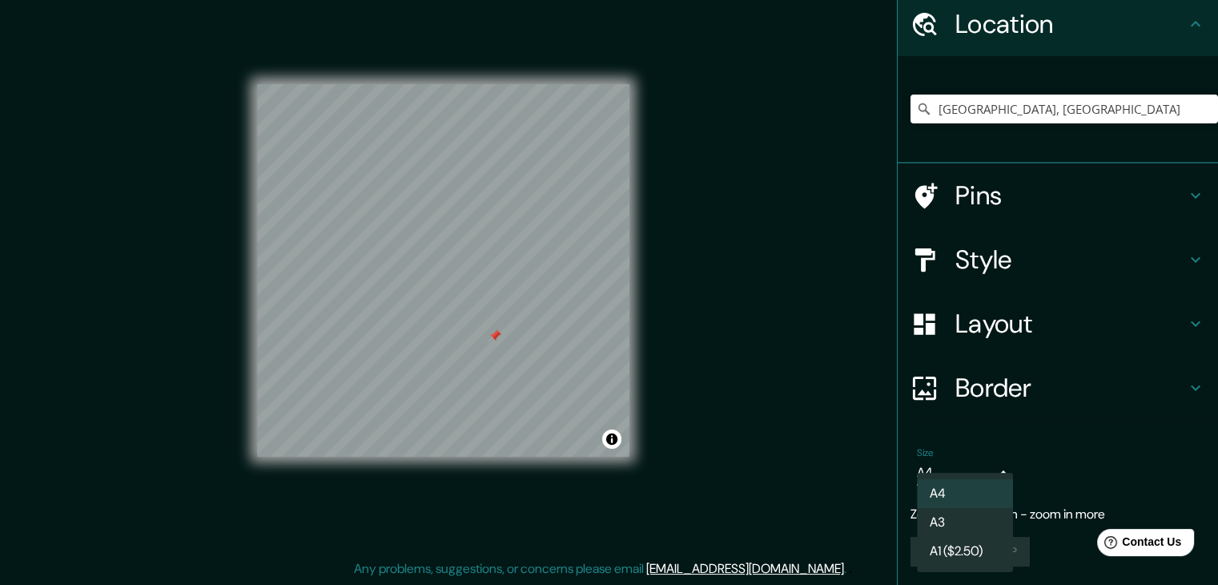
click at [977, 472] on body "Mappin Location [GEOGRAPHIC_DATA], [GEOGRAPHIC_DATA] Pins Style Layout Border C…" at bounding box center [609, 274] width 1218 height 585
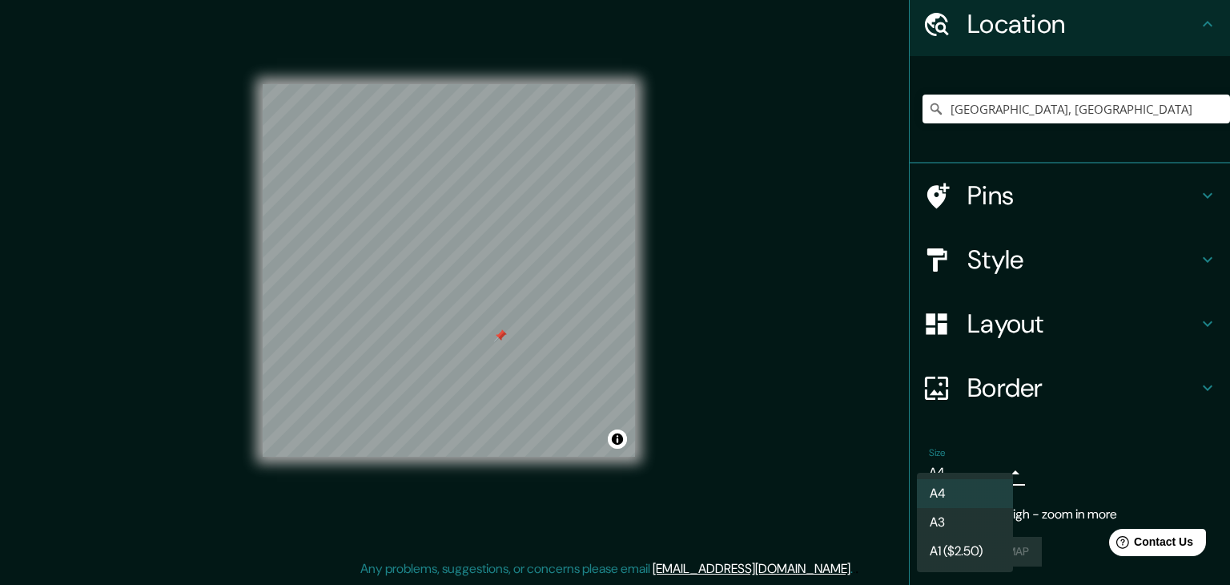
click at [965, 514] on li "A3" at bounding box center [965, 522] width 96 height 29
type input "a4"
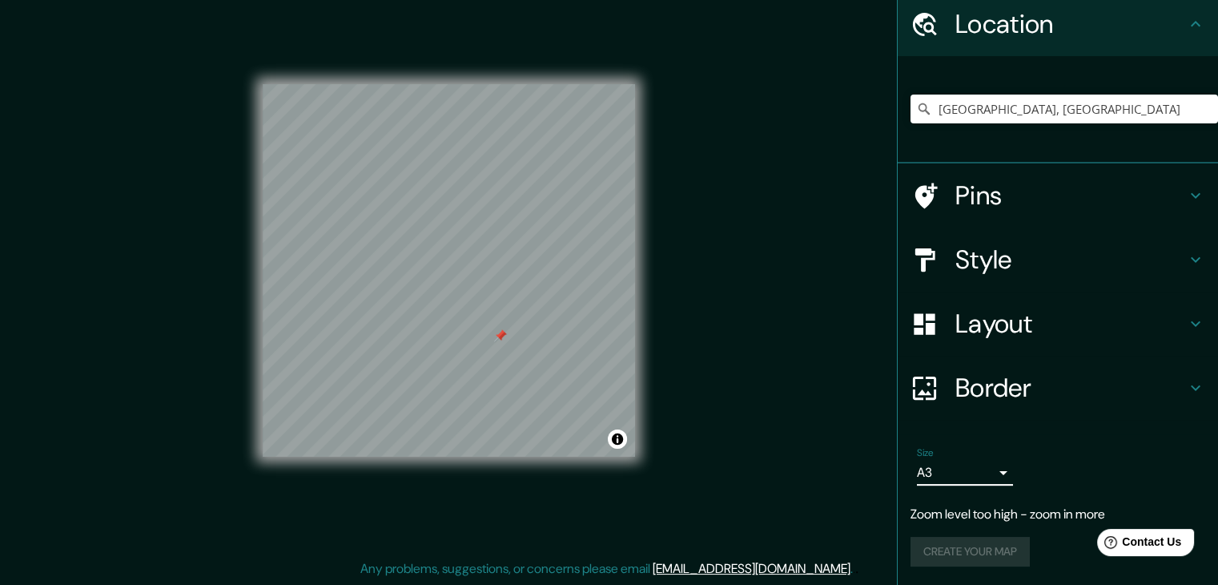
click at [976, 542] on div "Create your map" at bounding box center [1058, 552] width 295 height 30
click at [974, 515] on p "Zoom level too high - zoom in more" at bounding box center [1058, 513] width 295 height 19
click at [959, 559] on div "Create your map" at bounding box center [1058, 552] width 295 height 30
click at [959, 558] on div "Create your map" at bounding box center [1058, 552] width 295 height 30
click at [959, 556] on div "Create your map" at bounding box center [1058, 552] width 295 height 30
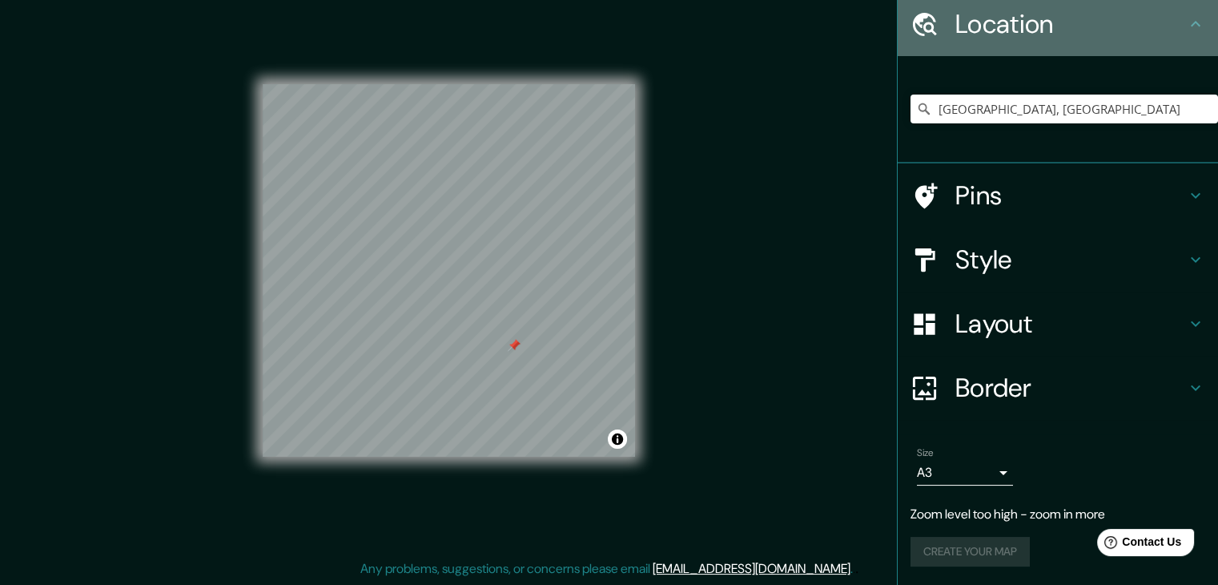
click at [1188, 20] on icon at bounding box center [1195, 23] width 19 height 19
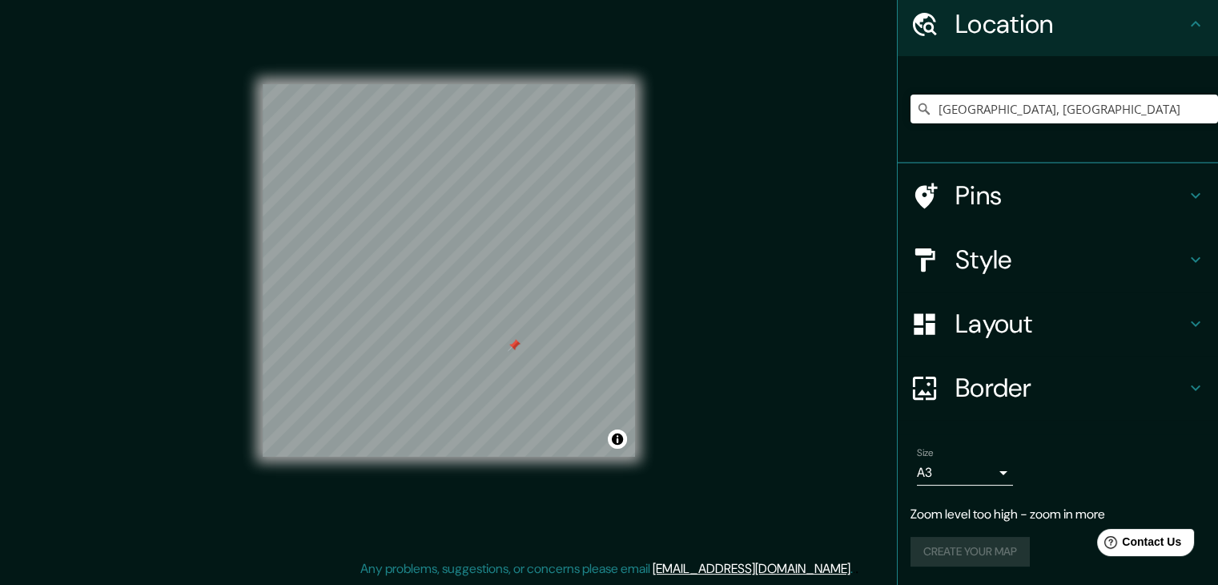
click at [1186, 29] on icon at bounding box center [1195, 23] width 19 height 19
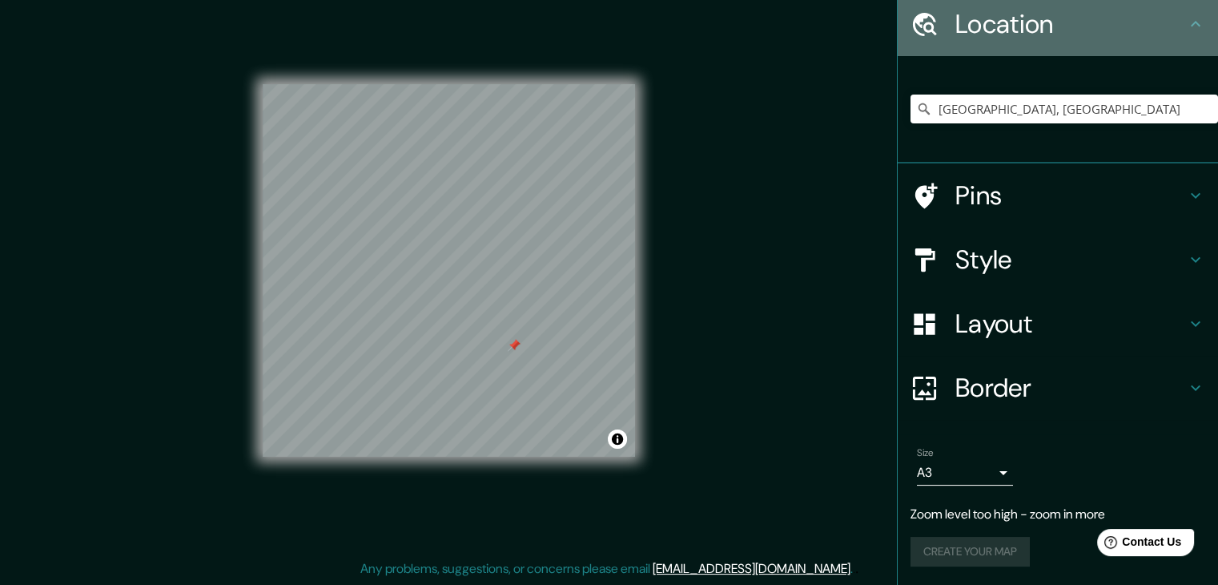
drag, startPoint x: 1182, startPoint y: 31, endPoint x: 1185, endPoint y: 63, distance: 32.2
click at [1186, 32] on icon at bounding box center [1195, 23] width 19 height 19
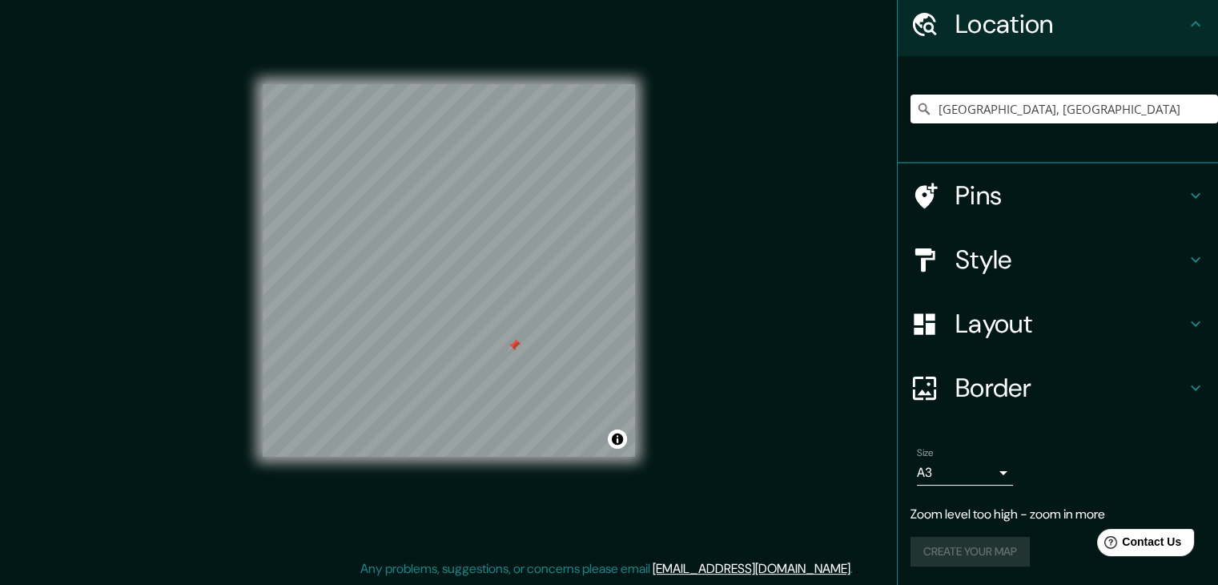
click at [1164, 207] on h4 "Pins" at bounding box center [1070, 195] width 231 height 32
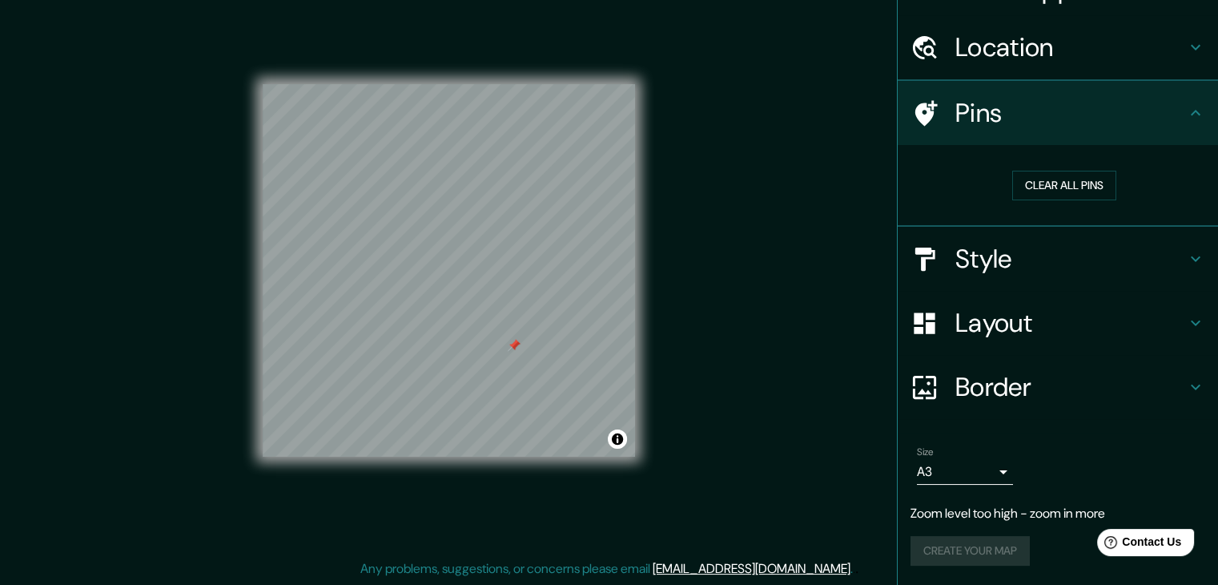
scroll to position [35, 0]
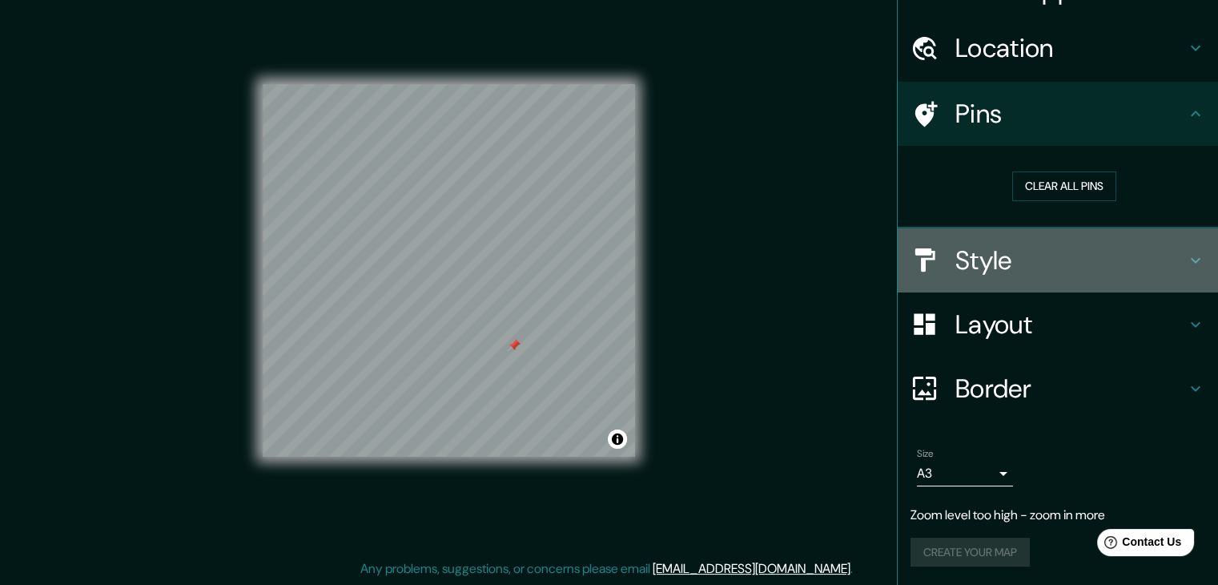
click at [1186, 261] on icon at bounding box center [1195, 260] width 19 height 19
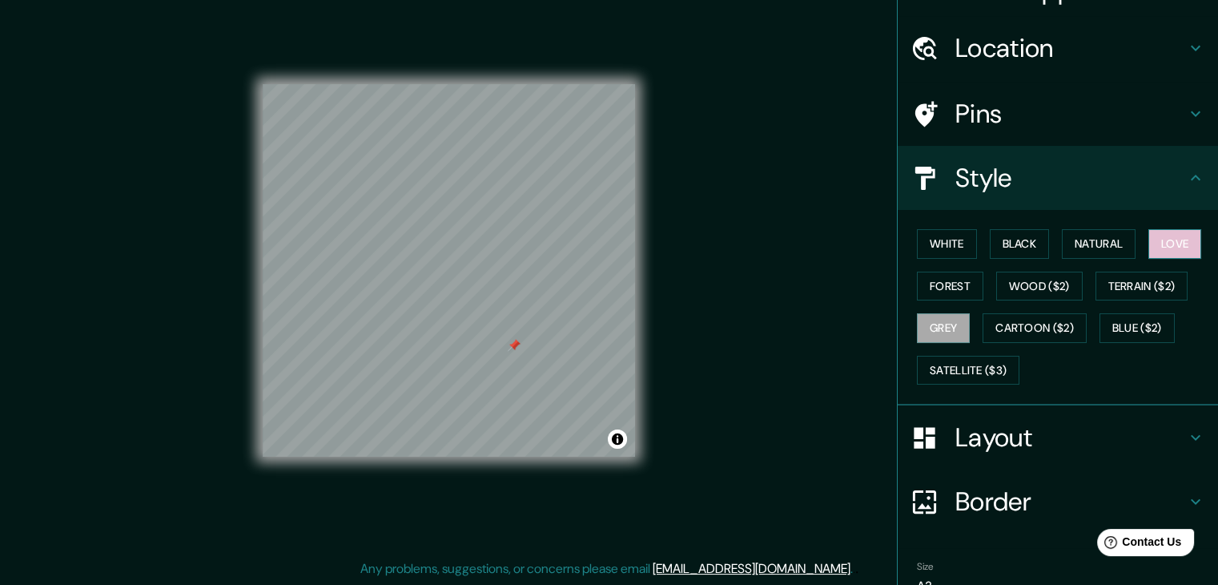
click at [1170, 246] on button "Love" at bounding box center [1174, 244] width 53 height 30
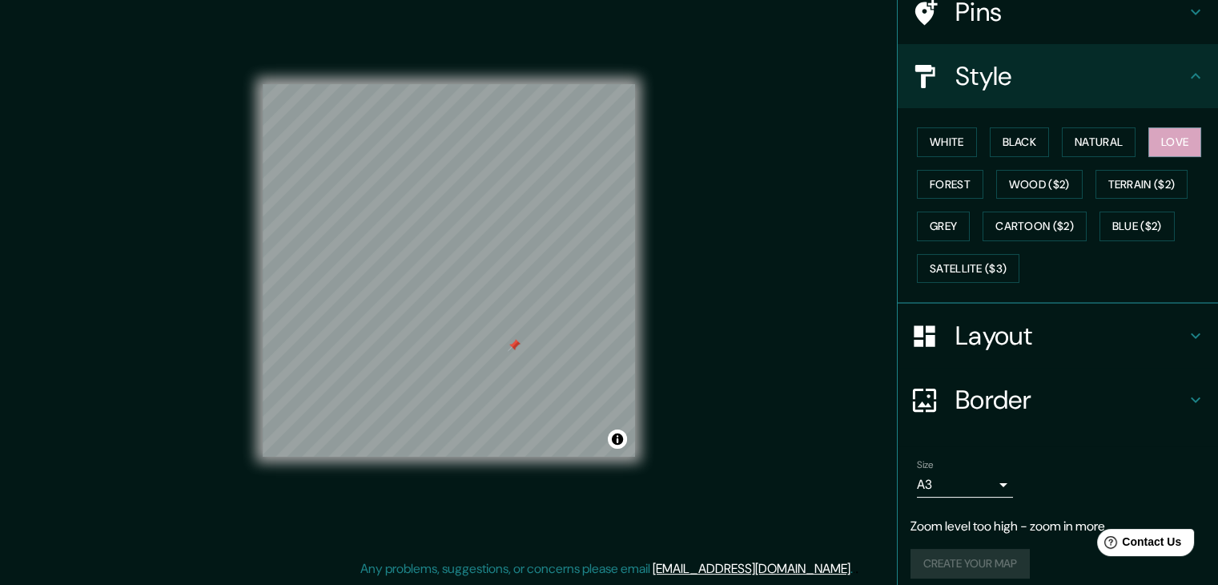
scroll to position [147, 0]
